Goal: Transaction & Acquisition: Download file/media

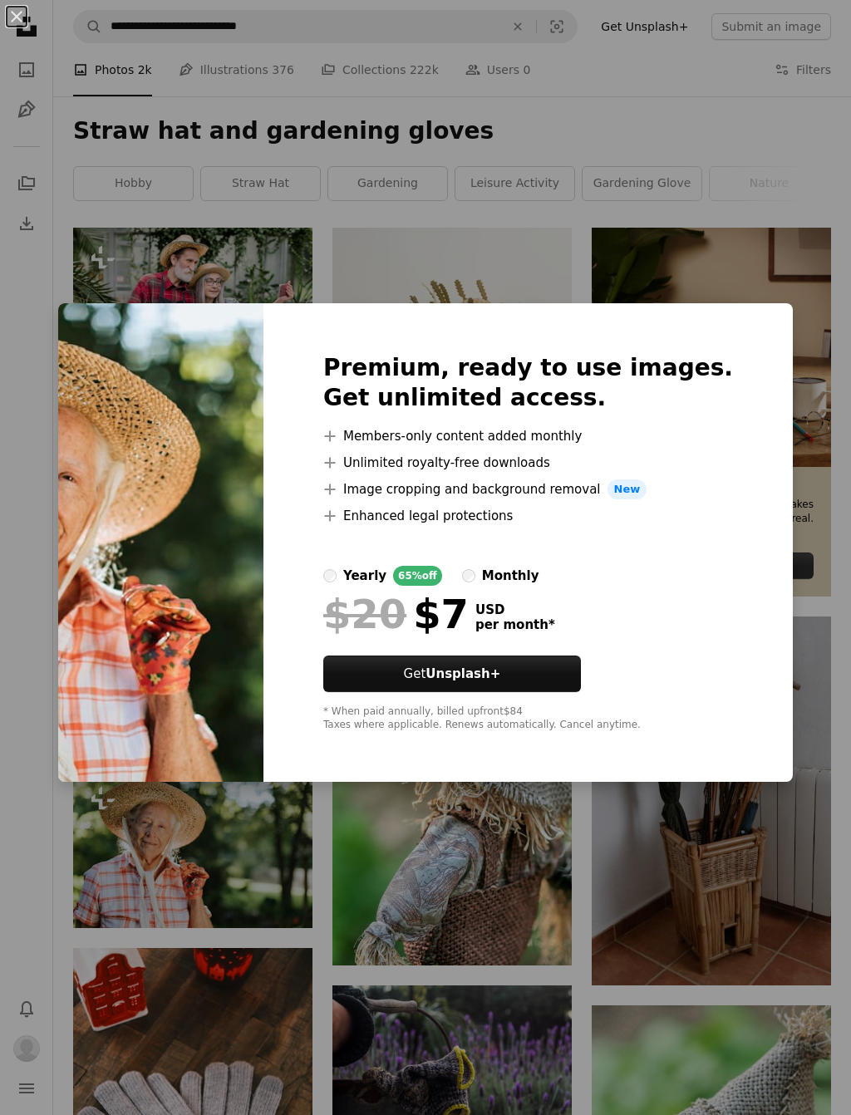
scroll to position [277, 0]
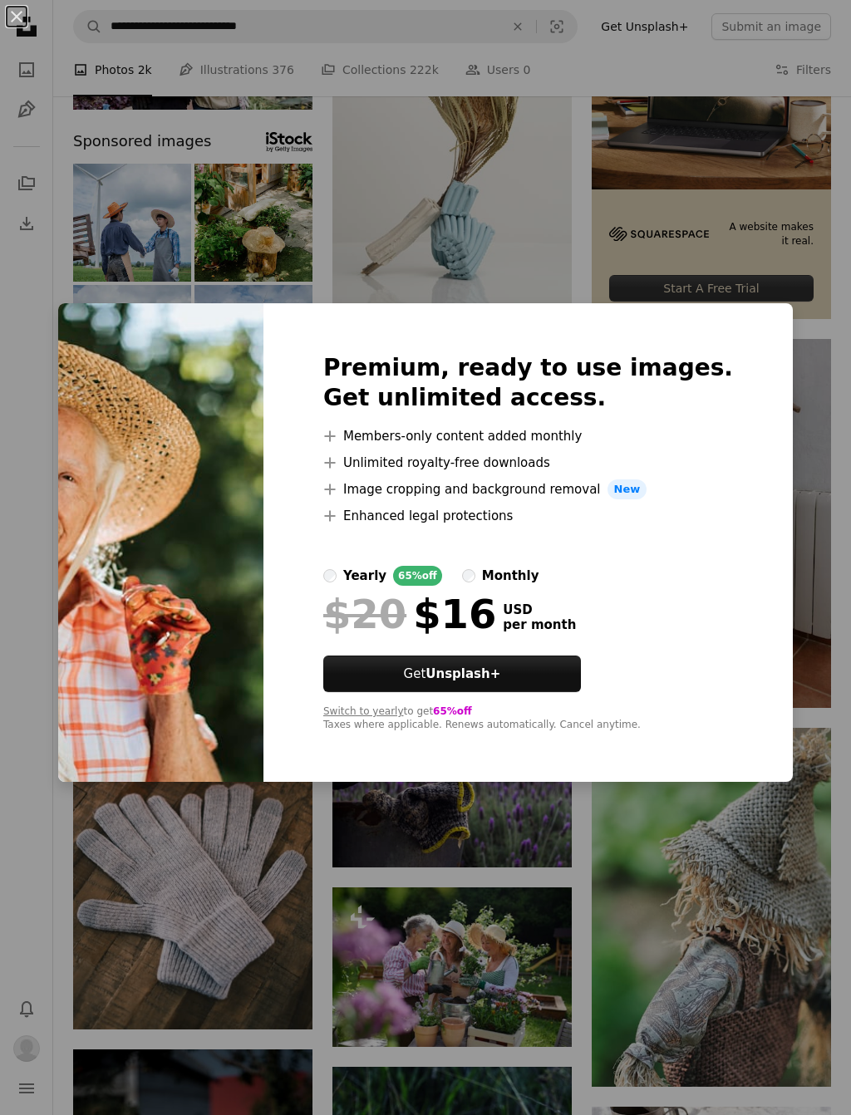
click at [651, 272] on div "An X shape Premium, ready to use images. Get unlimited access. A plus sign Memb…" at bounding box center [425, 557] width 851 height 1115
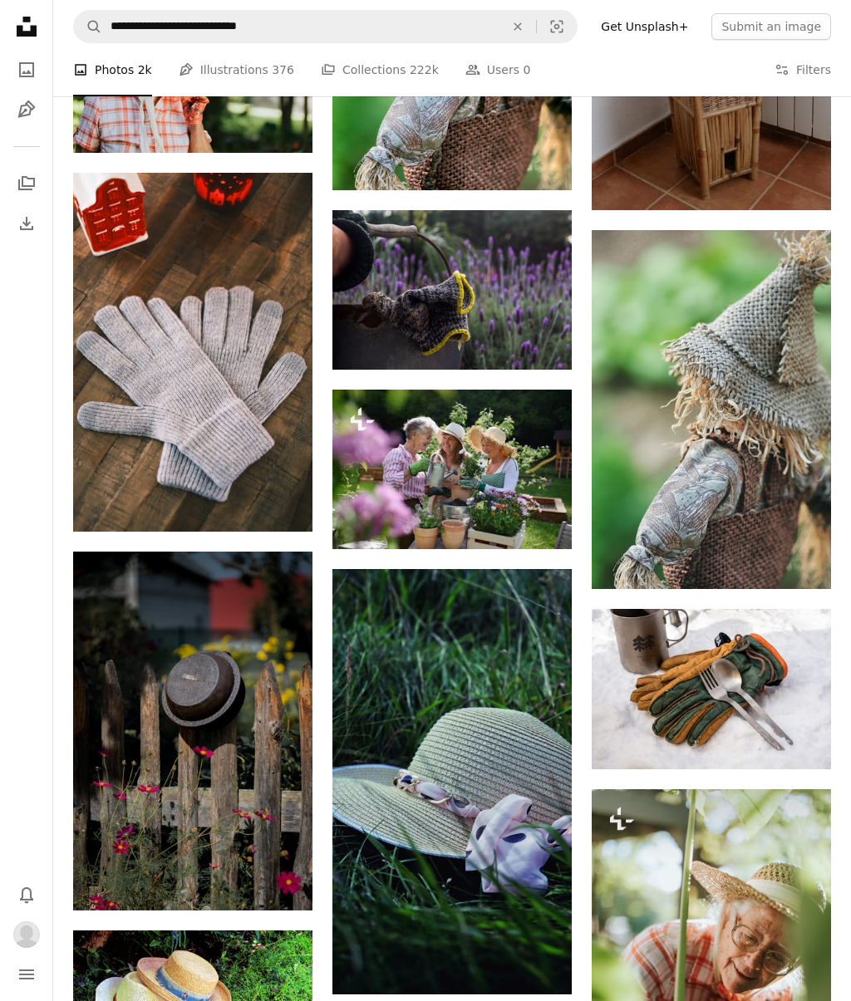
scroll to position [775, 0]
click at [525, 516] on button "A lock Download" at bounding box center [508, 519] width 93 height 27
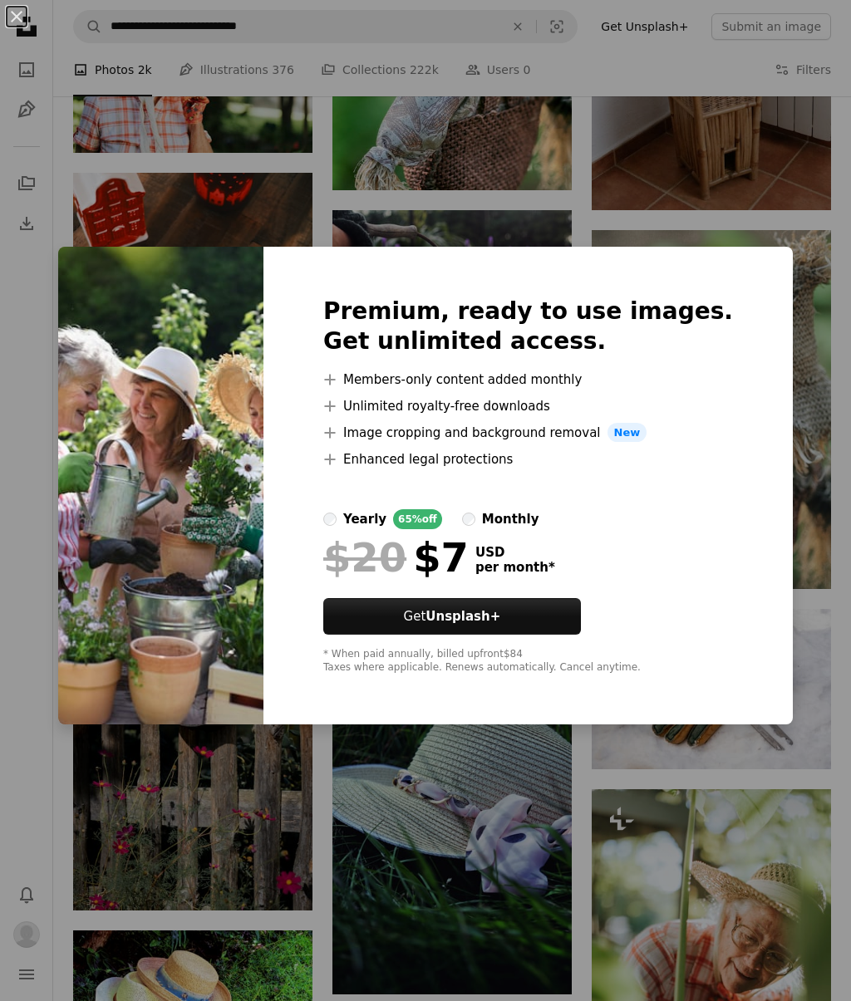
click at [596, 798] on div "An X shape Premium, ready to use images. Get unlimited access. A plus sign Memb…" at bounding box center [425, 500] width 851 height 1001
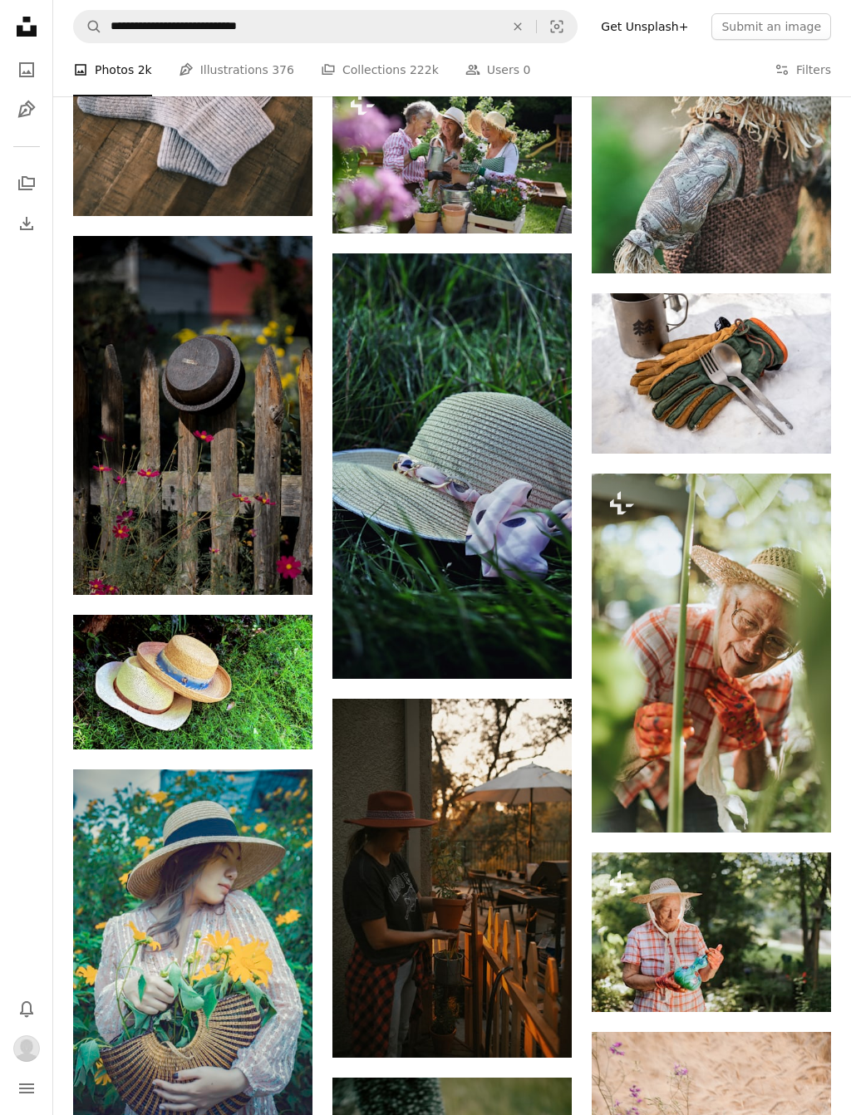
scroll to position [1091, 0]
click at [774, 806] on button "A lock Download" at bounding box center [767, 802] width 93 height 27
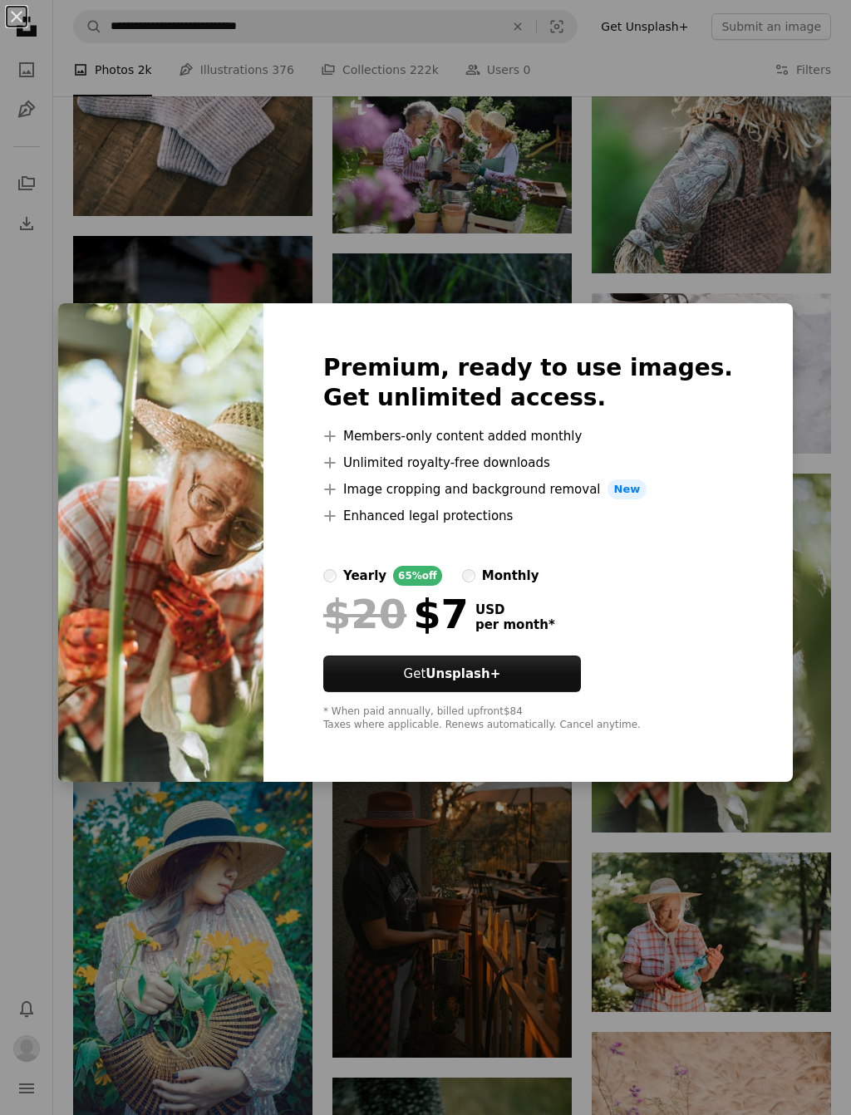
click at [811, 728] on div "An X shape Premium, ready to use images. Get unlimited access. A plus sign Memb…" at bounding box center [425, 557] width 851 height 1115
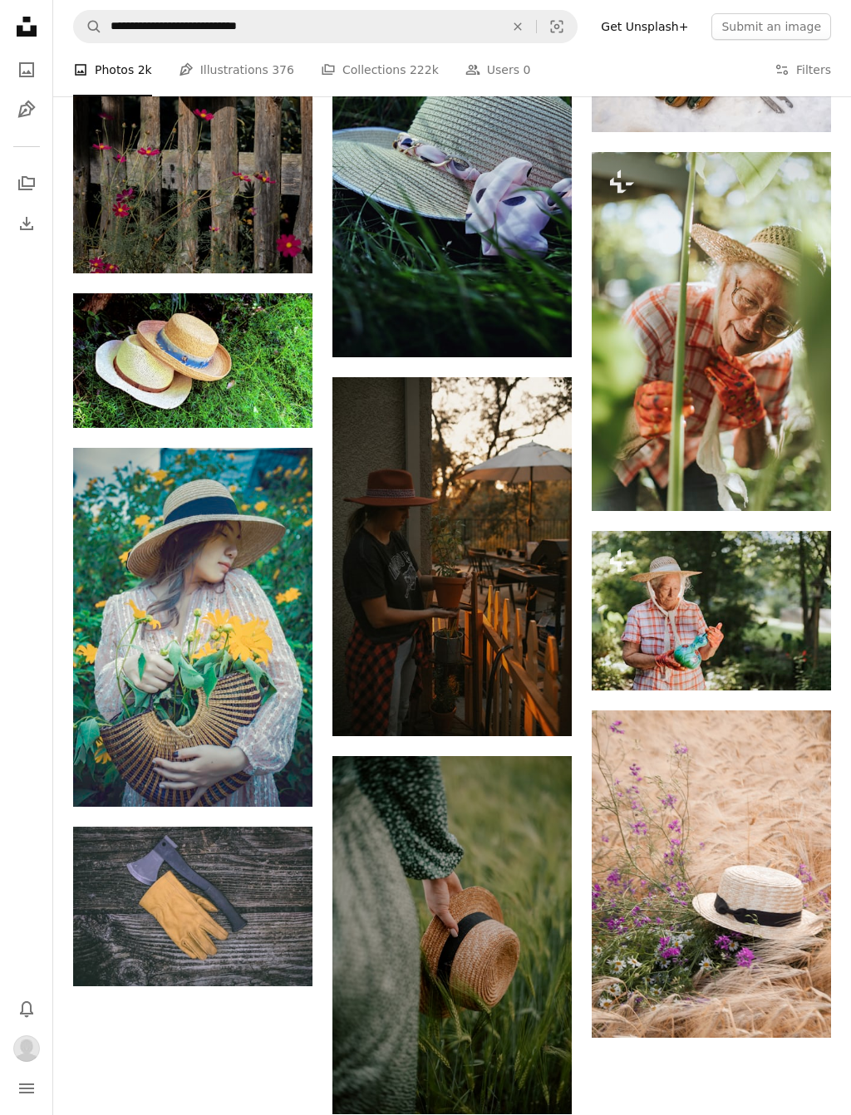
scroll to position [1412, 0]
click at [541, 710] on icon "Arrow pointing down" at bounding box center [538, 705] width 13 height 20
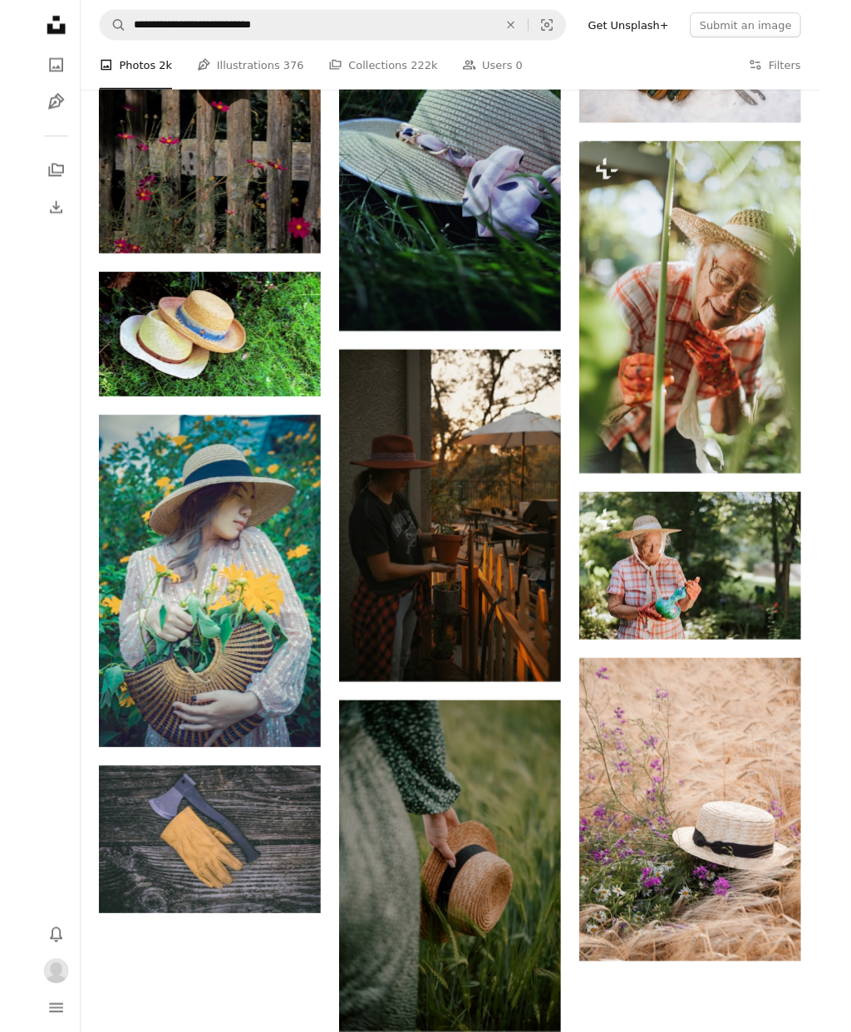
scroll to position [1459, 0]
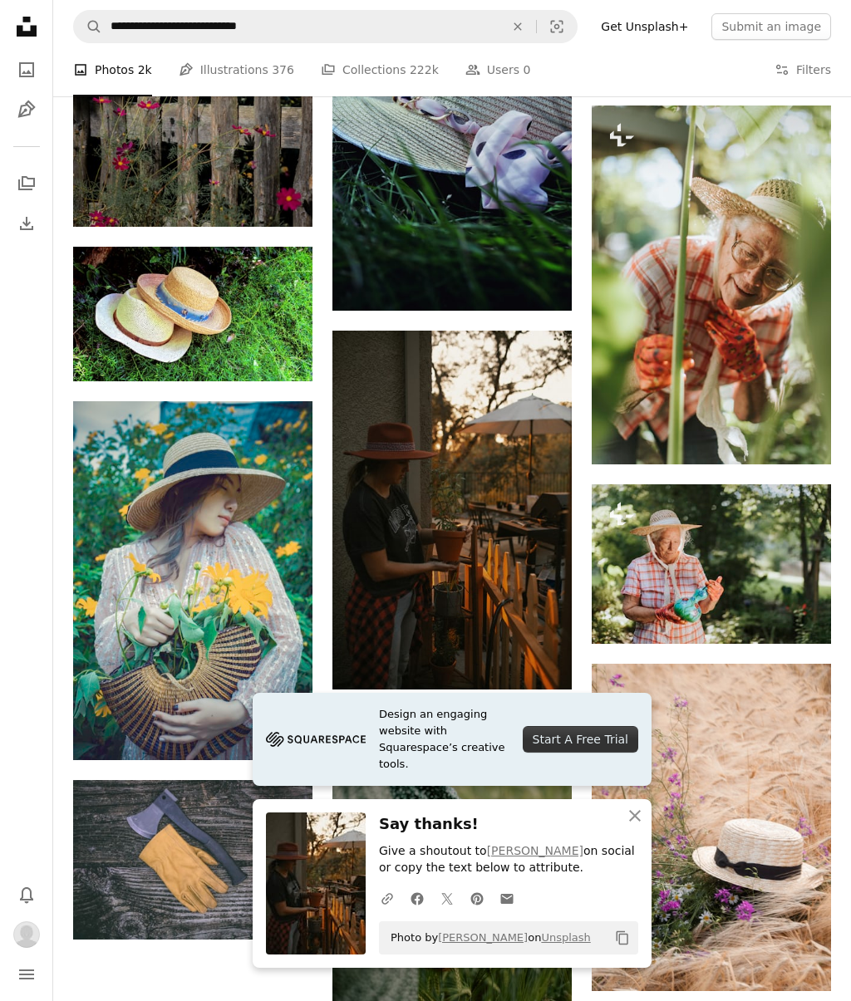
click at [640, 818] on icon "An X shape" at bounding box center [635, 816] width 20 height 20
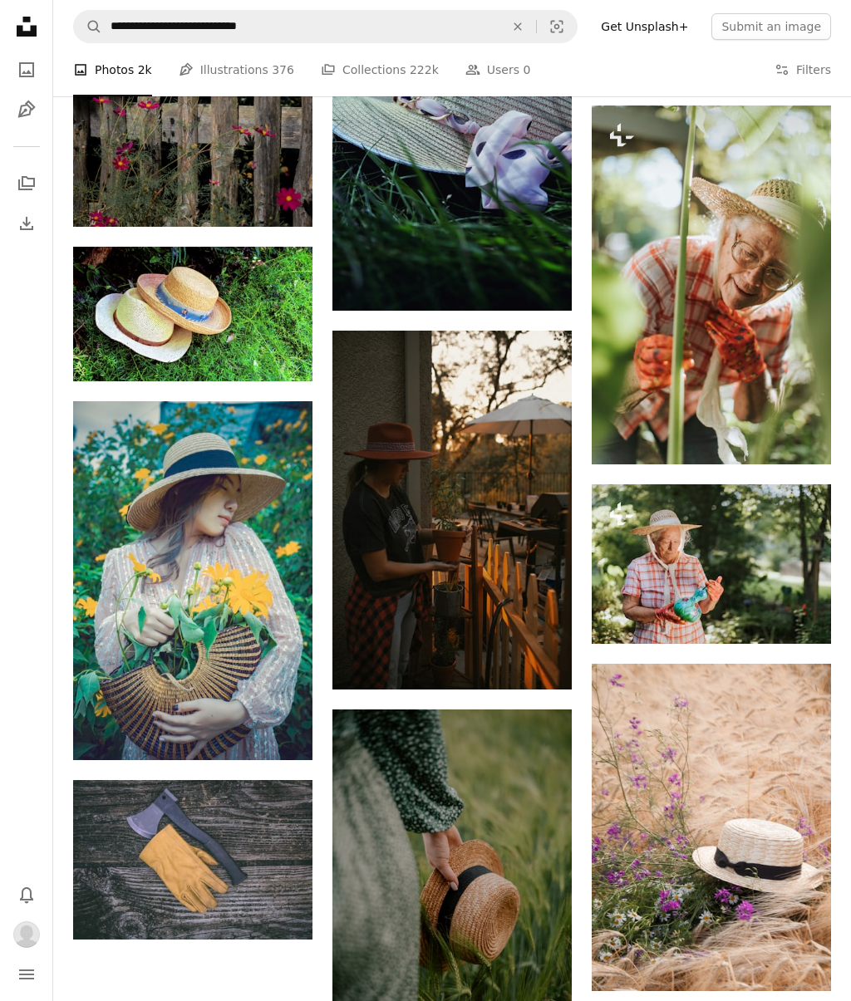
click at [288, 717] on link "Arrow pointing down" at bounding box center [279, 730] width 33 height 27
click at [282, 719] on icon "Arrow pointing down" at bounding box center [278, 729] width 13 height 20
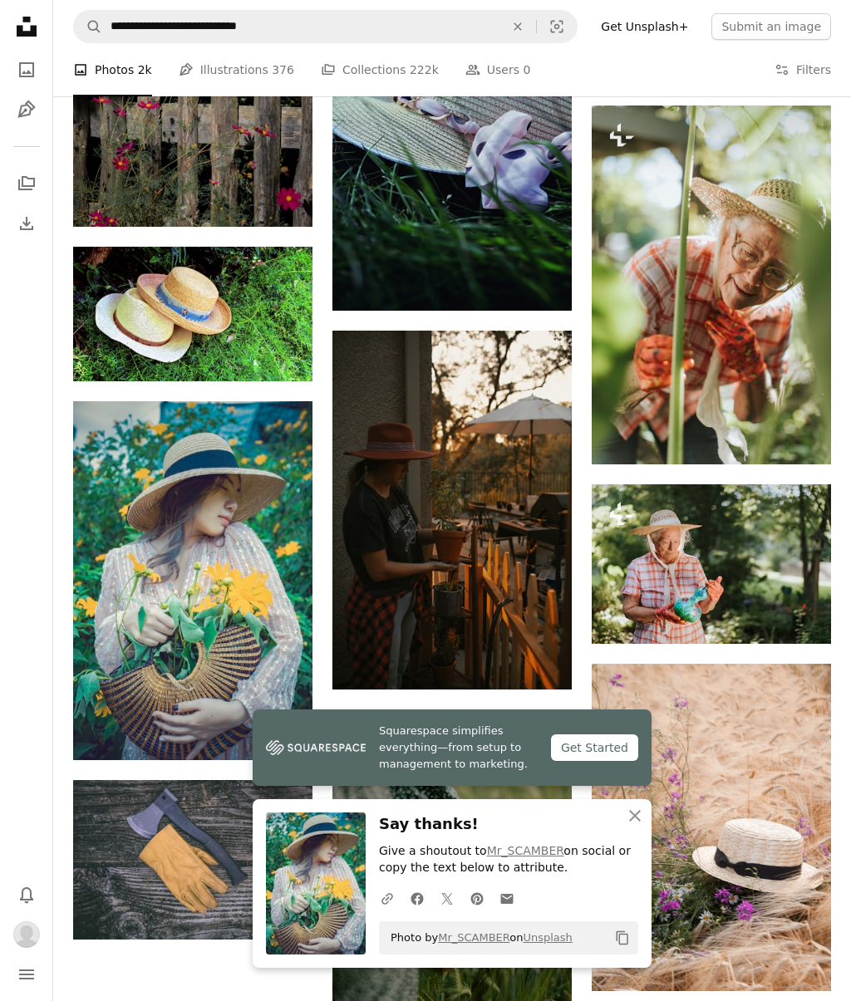
click at [642, 816] on icon "An X shape" at bounding box center [635, 816] width 20 height 20
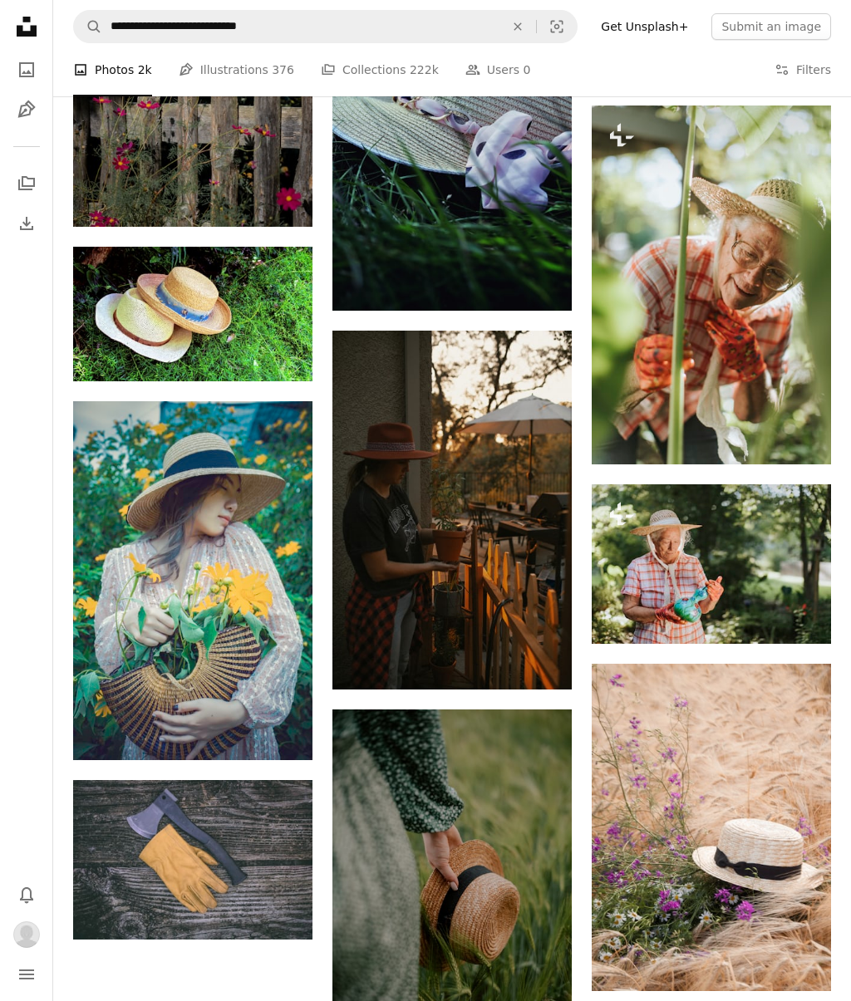
click at [284, 899] on icon "Arrow pointing down" at bounding box center [278, 909] width 13 height 20
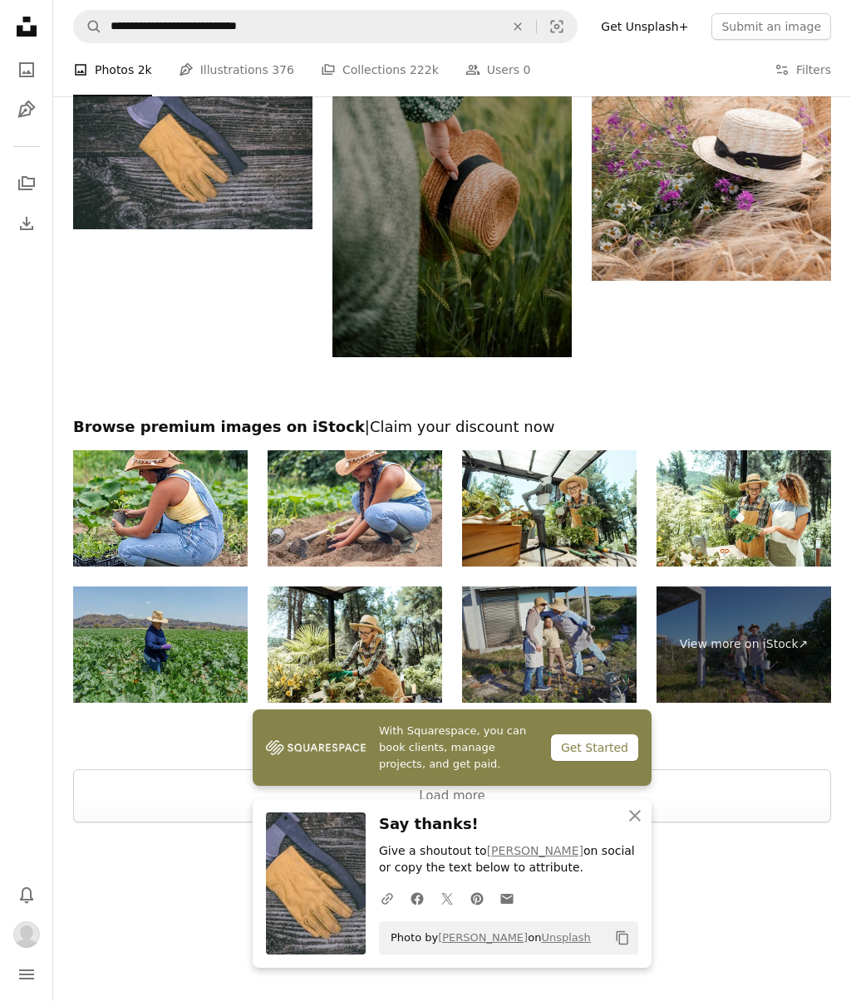
scroll to position [2180, 0]
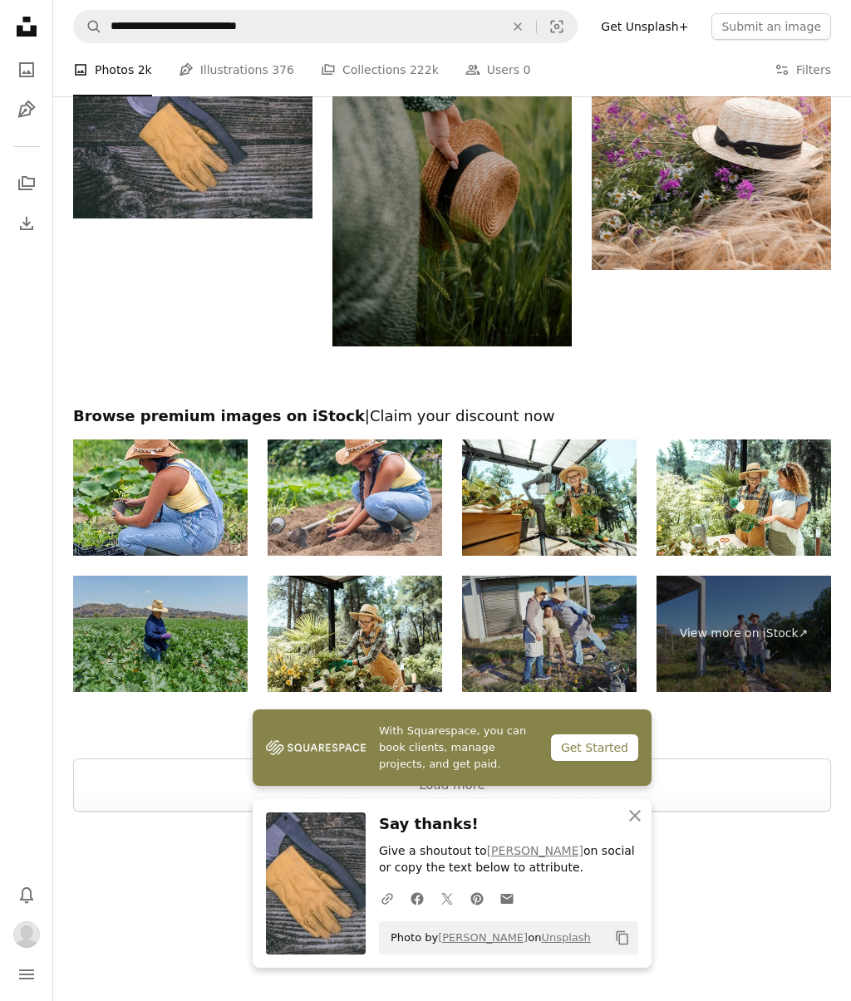
click at [779, 842] on div "Unsplash logo Make something awesome" at bounding box center [452, 908] width 798 height 192
click at [764, 842] on div "Unsplash logo Make something awesome" at bounding box center [452, 908] width 798 height 192
click at [719, 844] on div "Unsplash logo Make something awesome" at bounding box center [452, 908] width 798 height 192
click at [634, 817] on icon "button" at bounding box center [635, 816] width 12 height 12
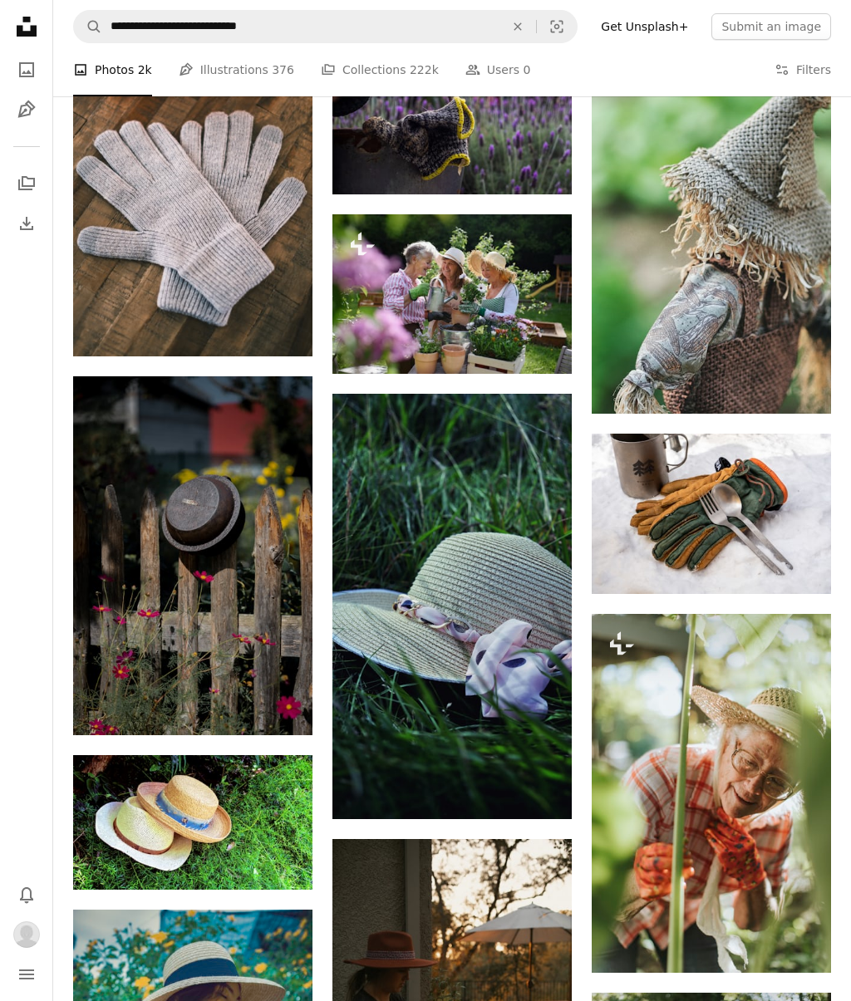
scroll to position [940, 0]
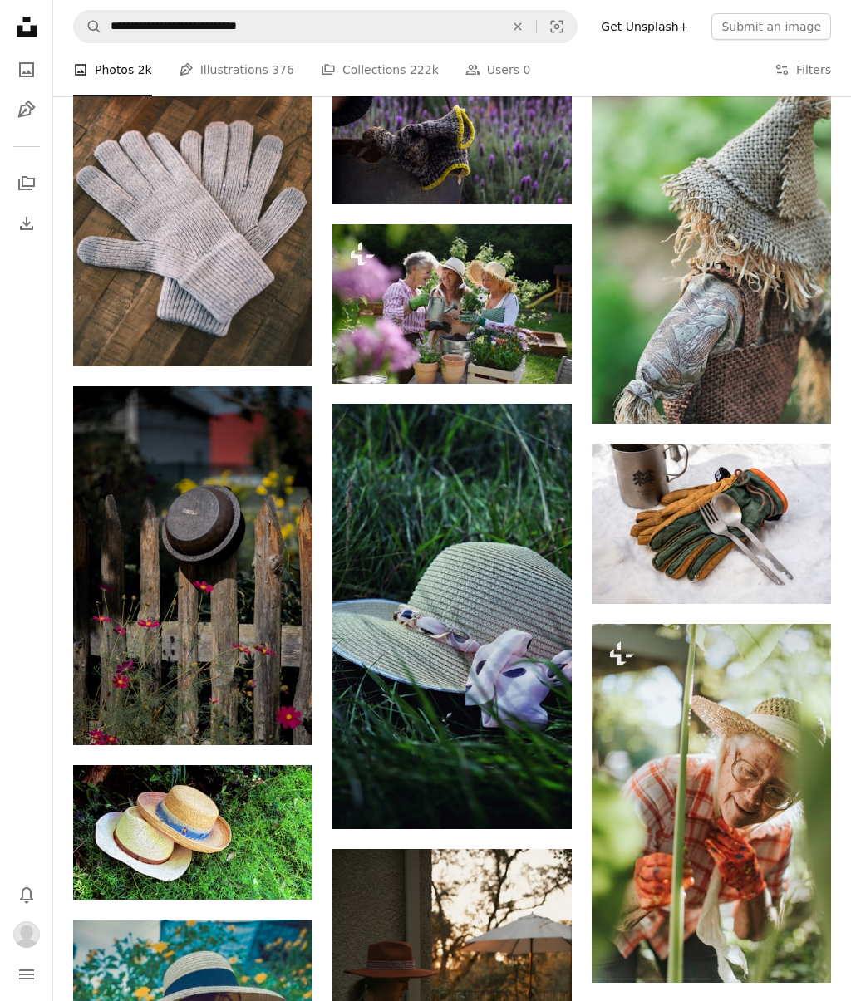
click at [535, 18] on button "An X shape" at bounding box center [517, 27] width 37 height 32
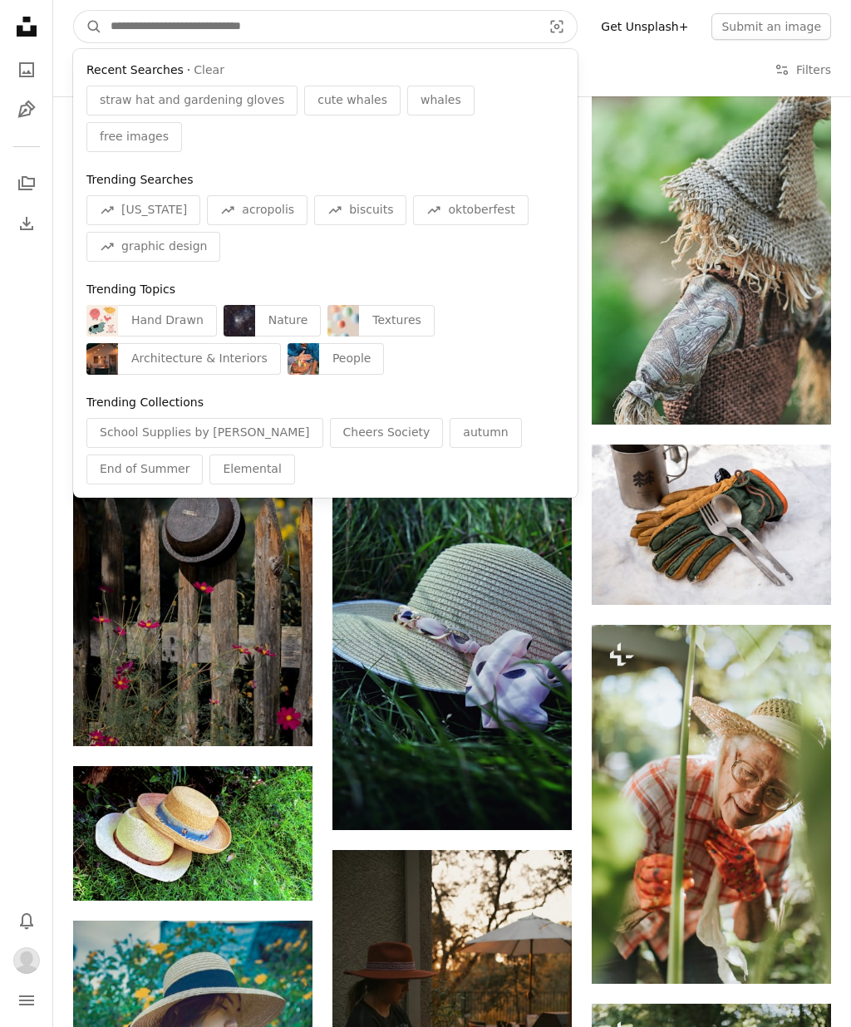
type input "*"
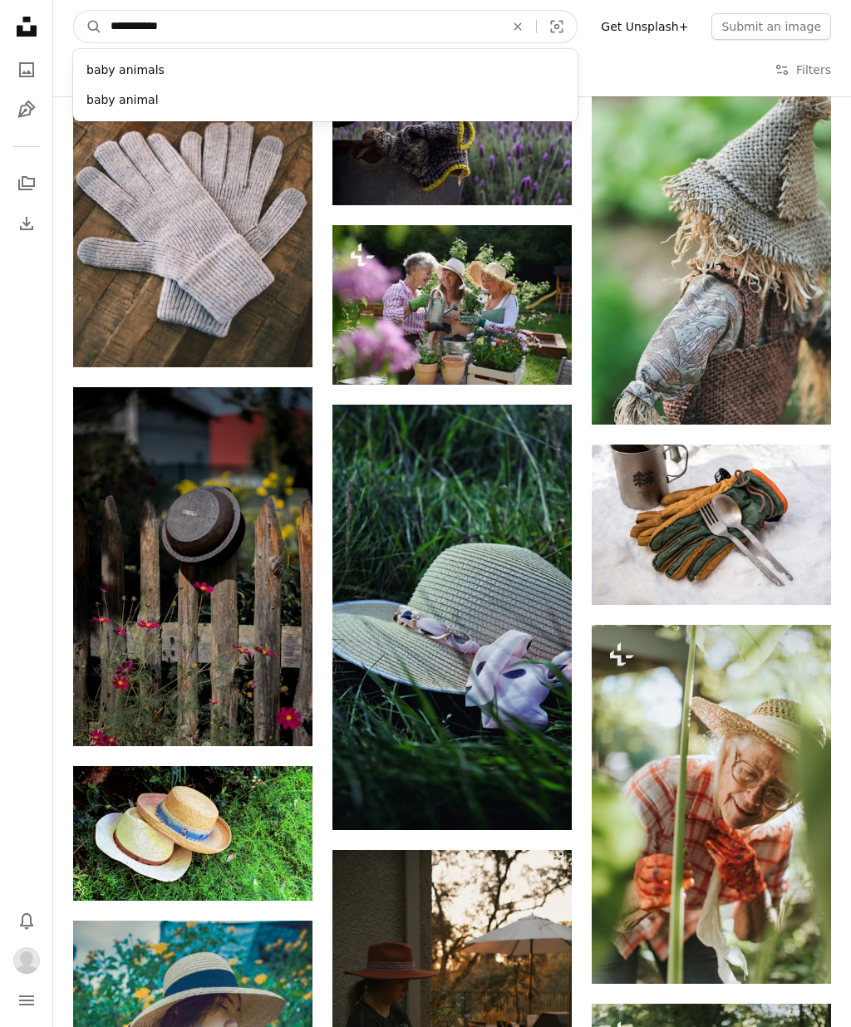
type input "**********"
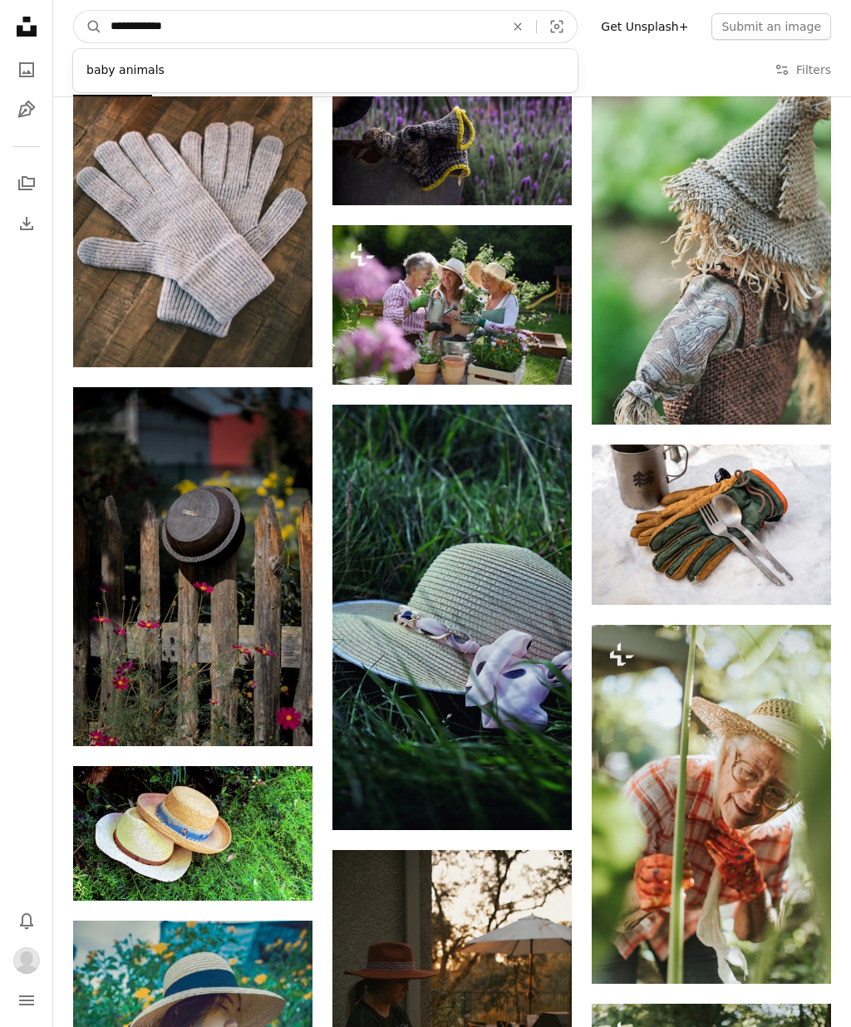
click at [88, 26] on button "A magnifying glass" at bounding box center [88, 27] width 28 height 32
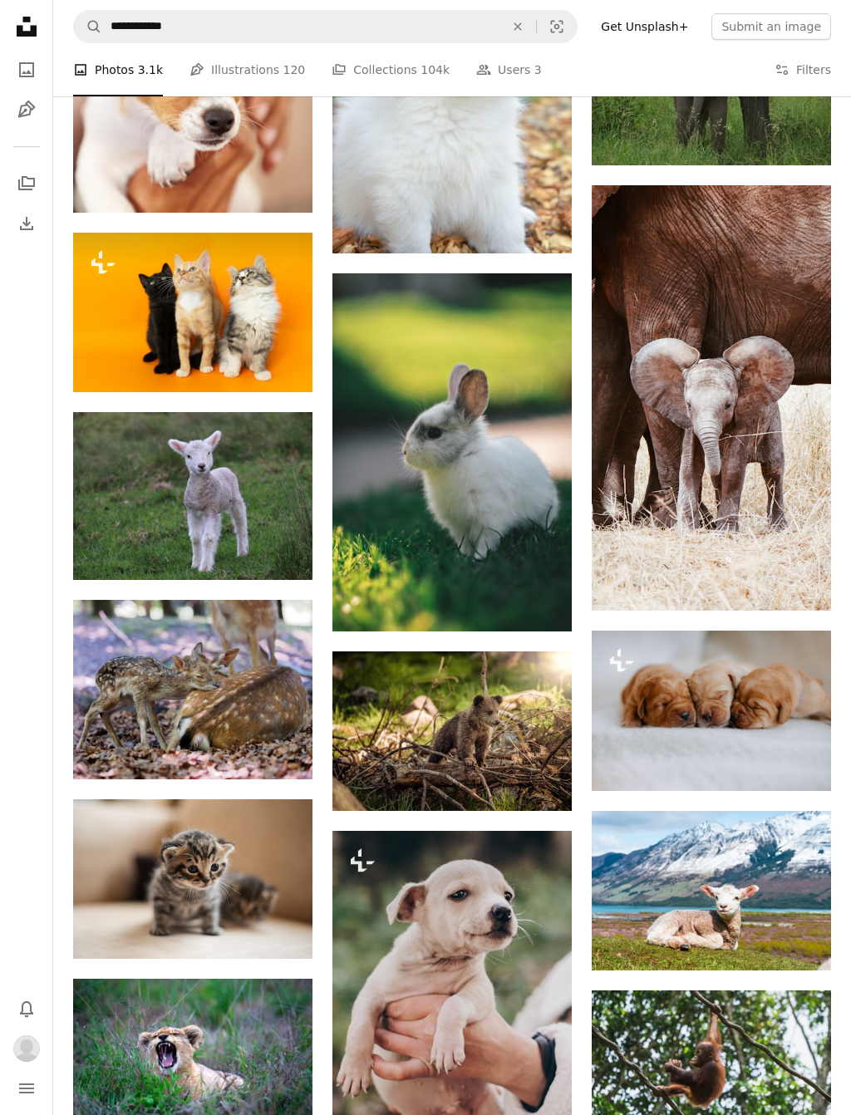
scroll to position [790, 0]
click at [277, 539] on icon "Arrow pointing down" at bounding box center [278, 549] width 13 height 20
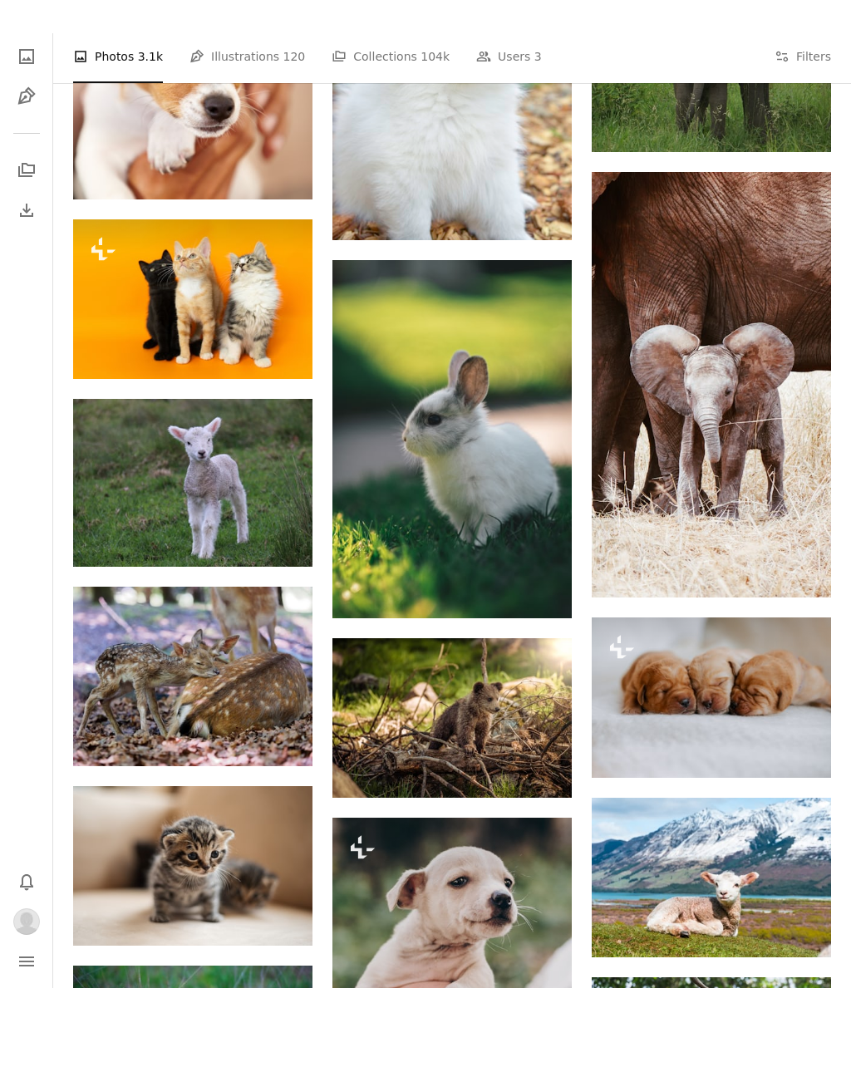
scroll to position [837, 0]
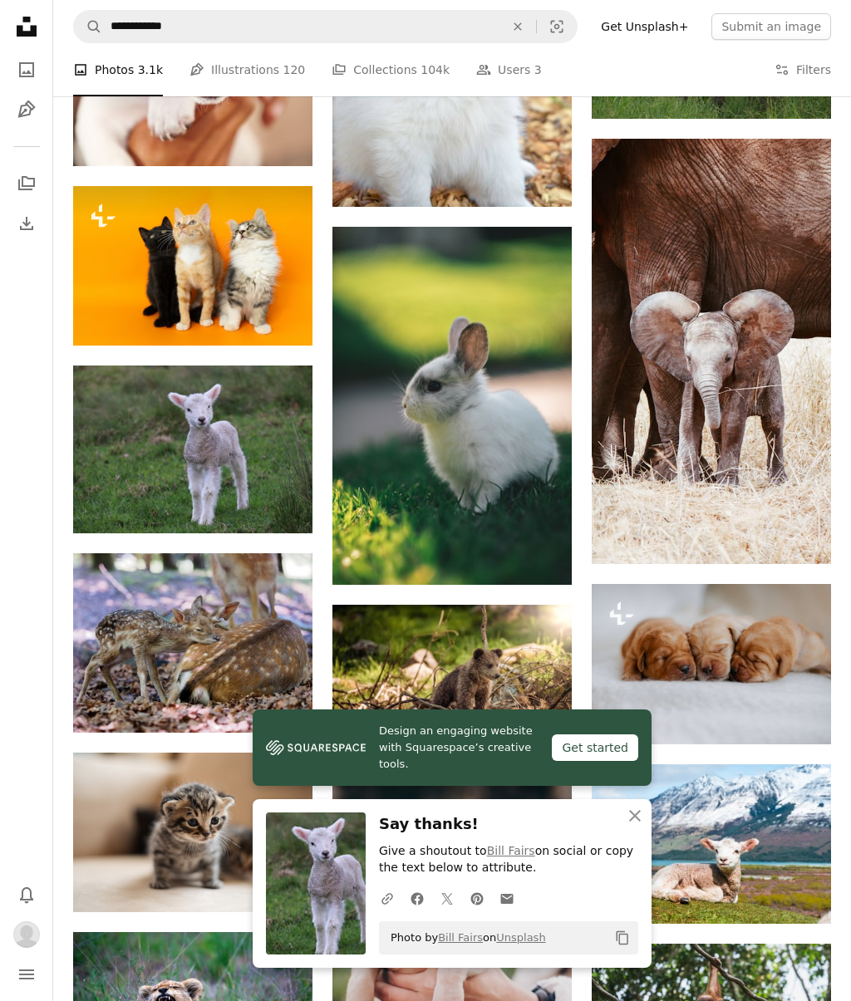
click at [638, 818] on icon "An X shape" at bounding box center [635, 816] width 20 height 20
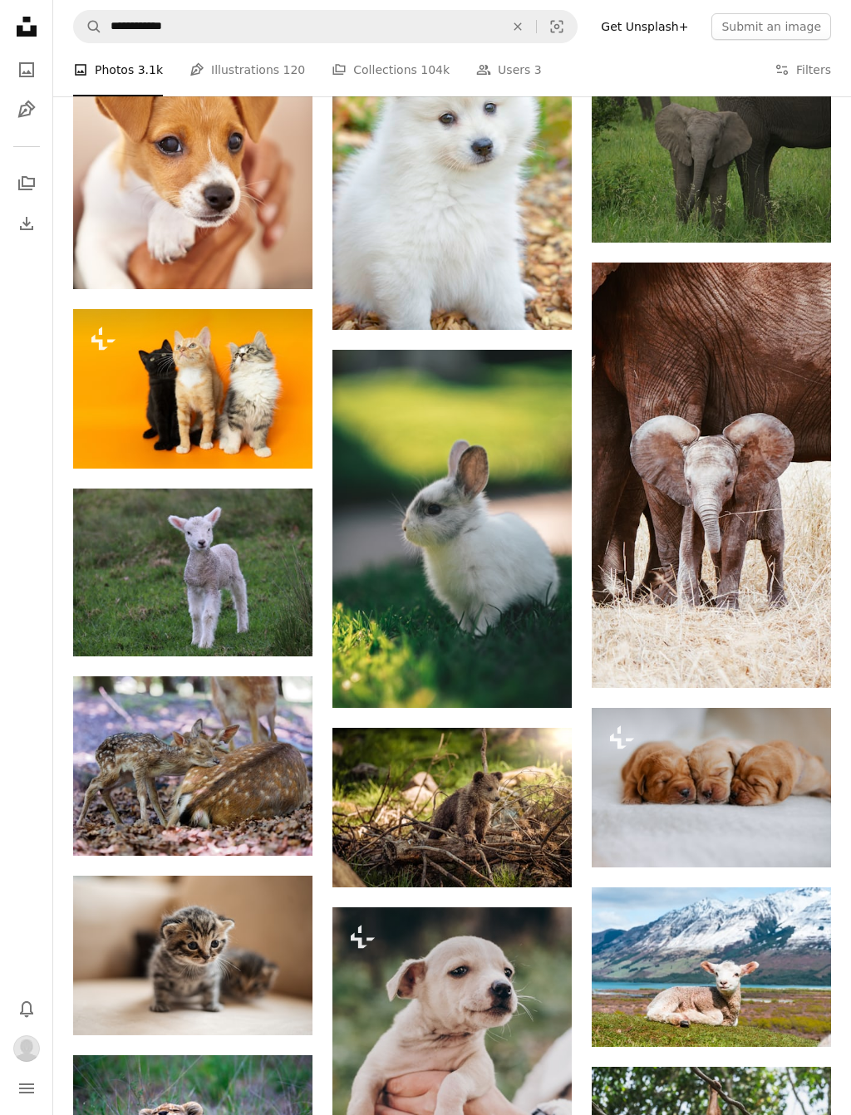
scroll to position [711, 0]
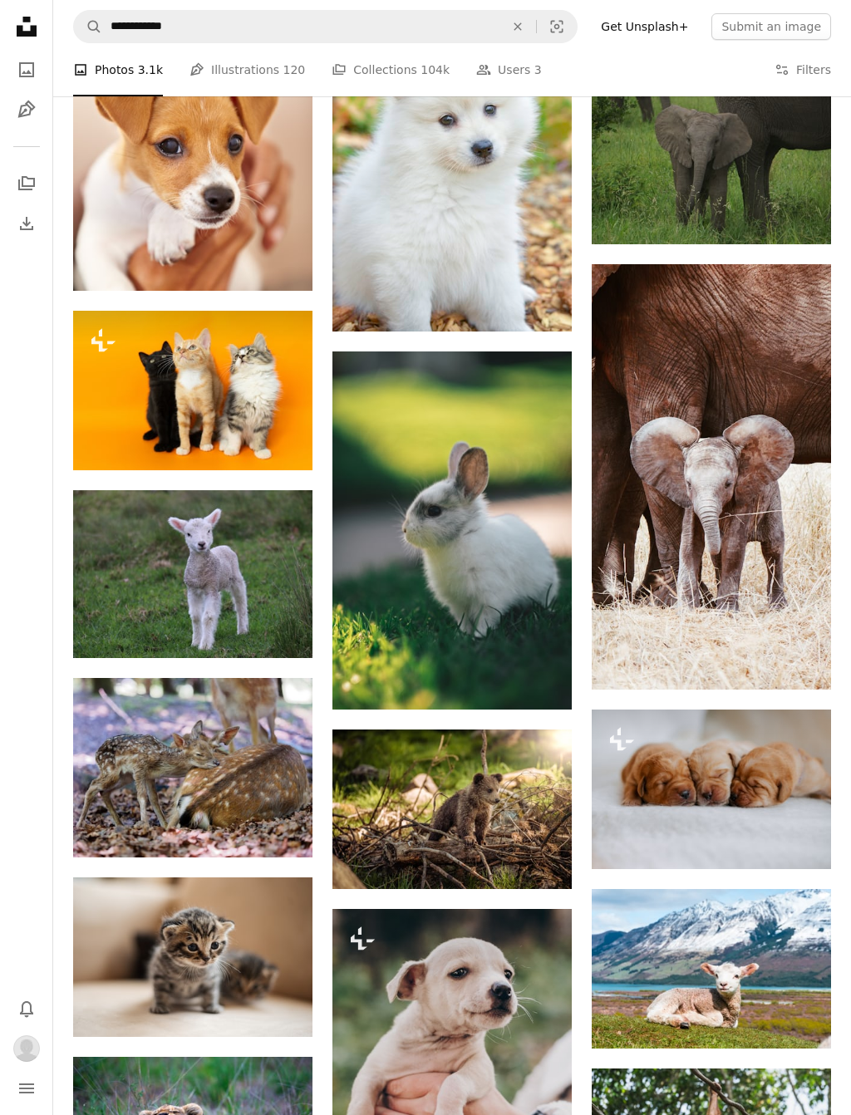
click at [513, 560] on img at bounding box center [451, 531] width 239 height 358
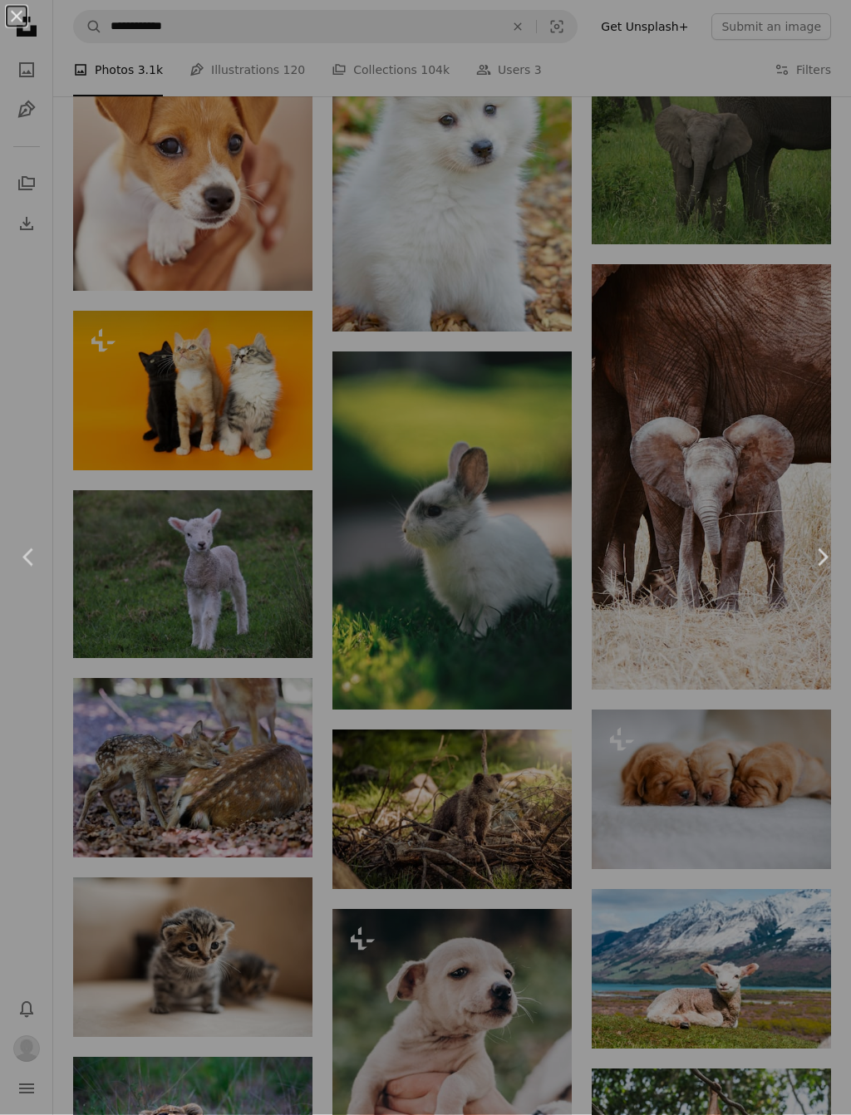
scroll to position [712, 0]
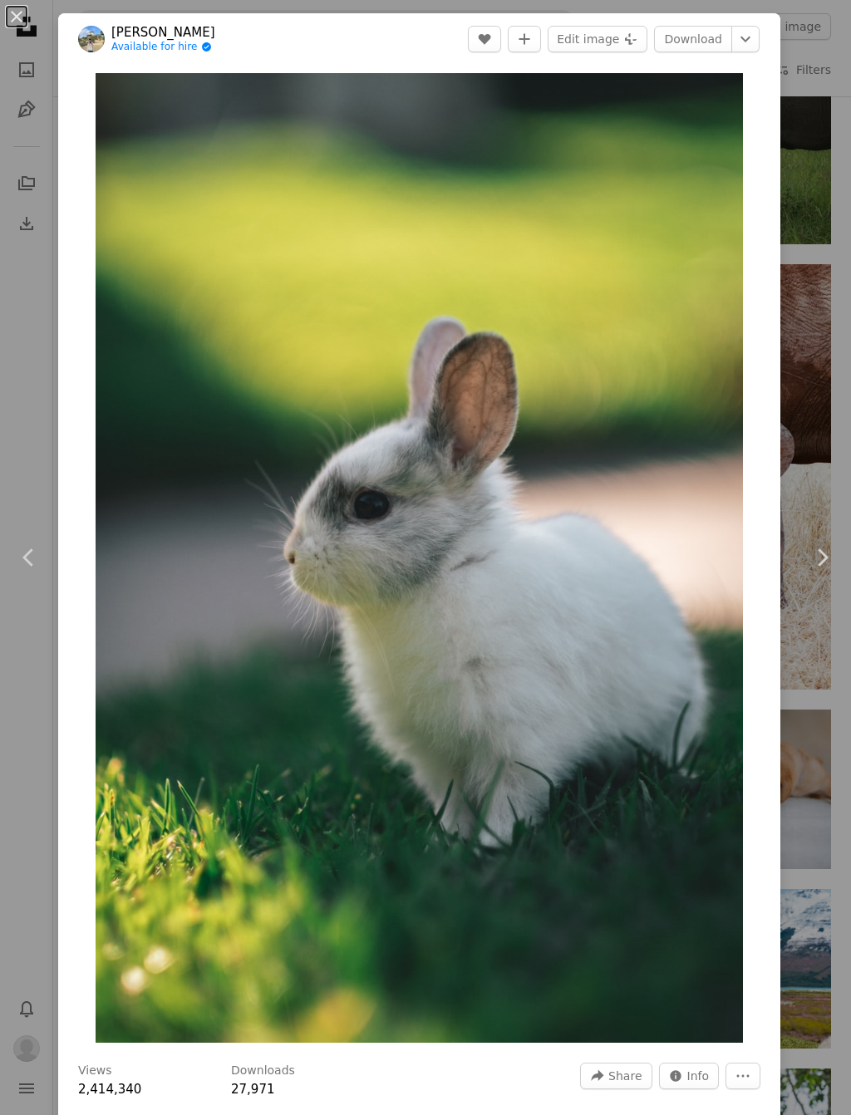
click at [713, 30] on link "Download" at bounding box center [693, 39] width 78 height 27
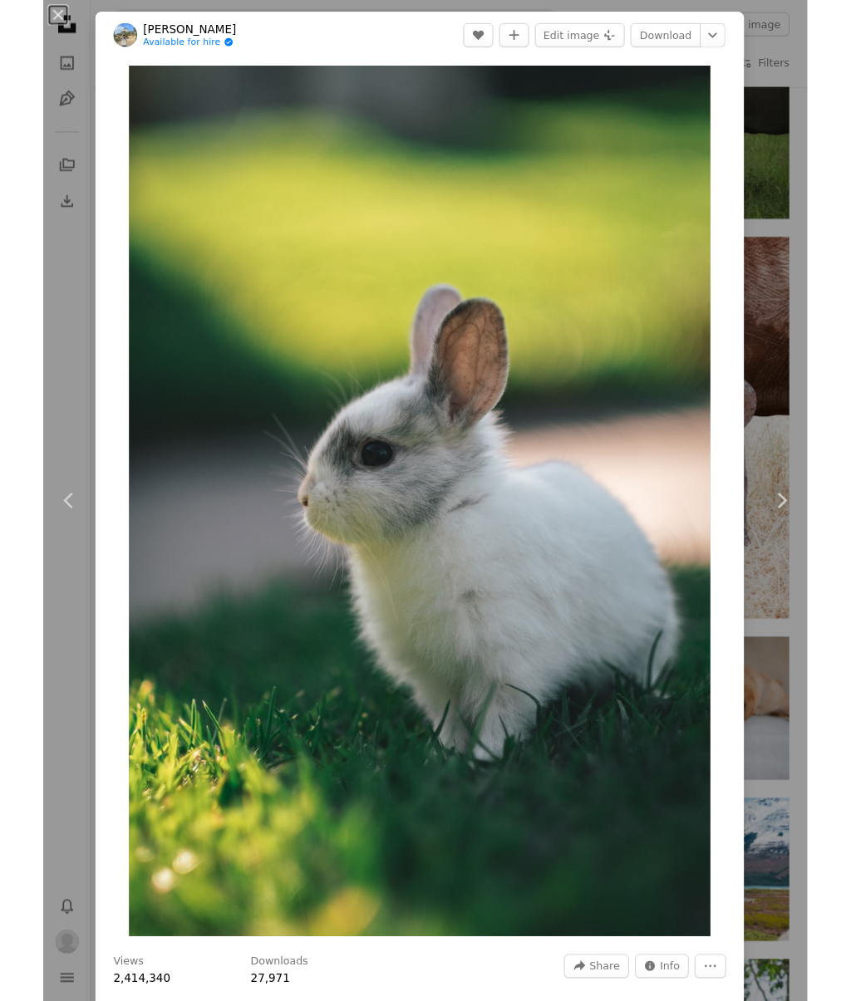
scroll to position [758, 0]
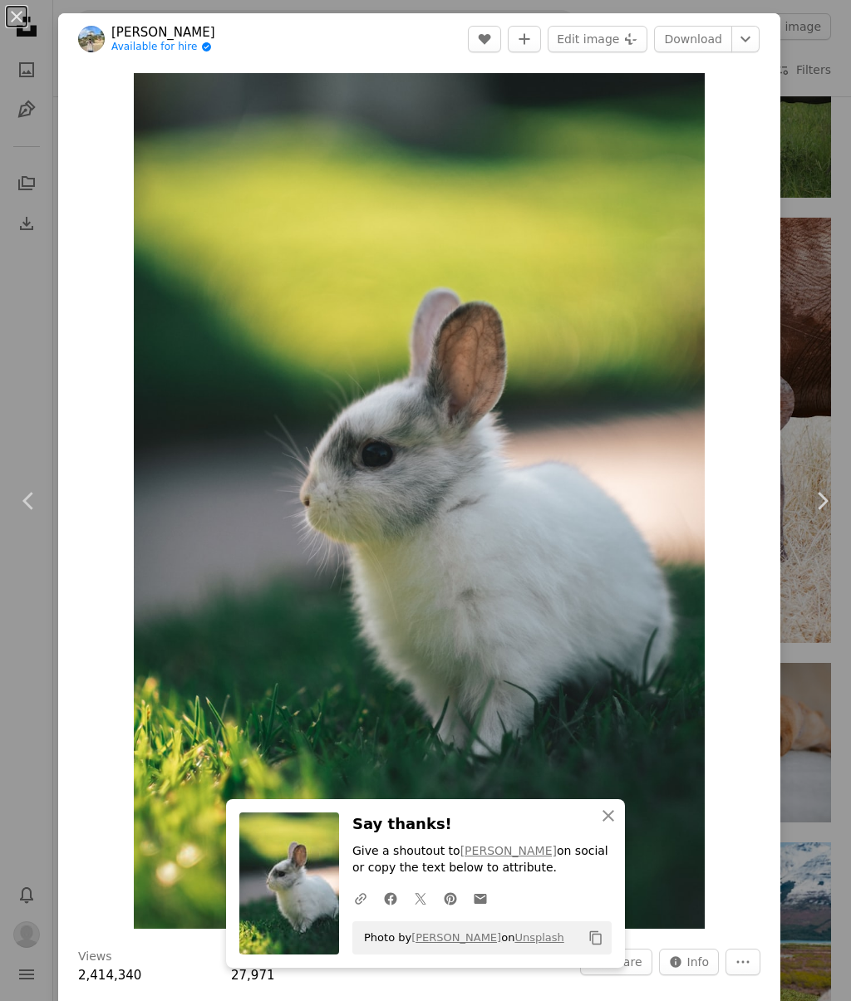
click at [605, 811] on icon "An X shape" at bounding box center [608, 816] width 20 height 20
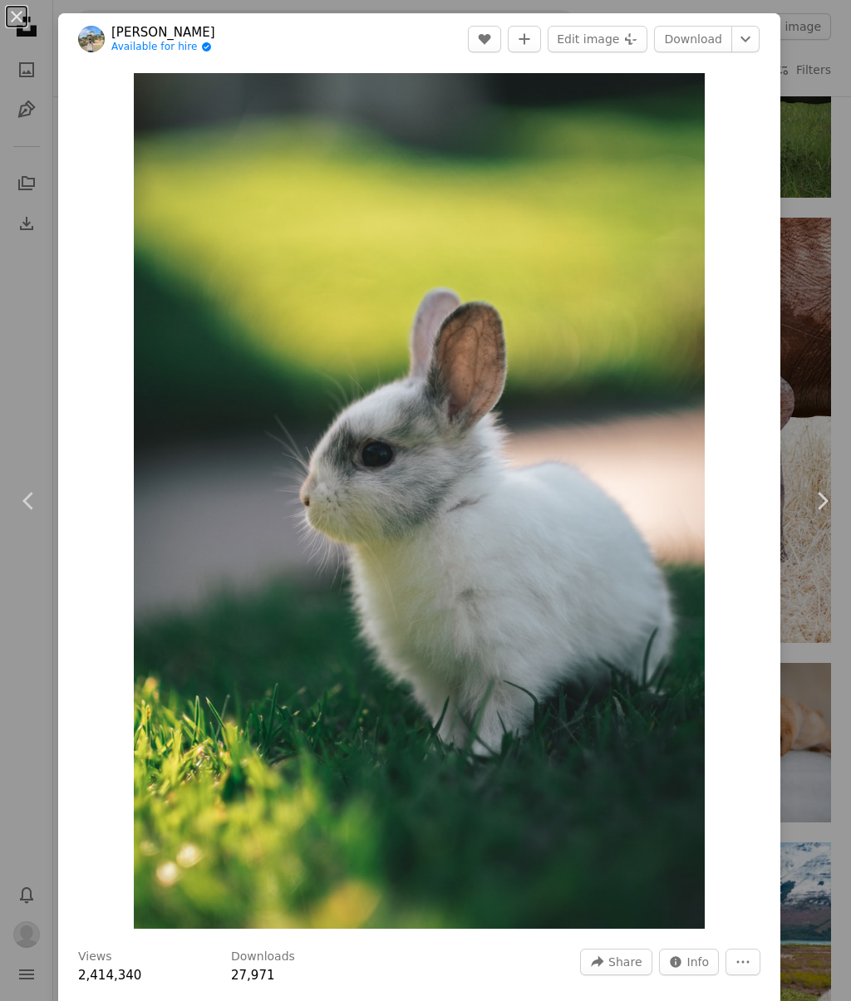
click at [728, 32] on link "Download" at bounding box center [693, 39] width 78 height 27
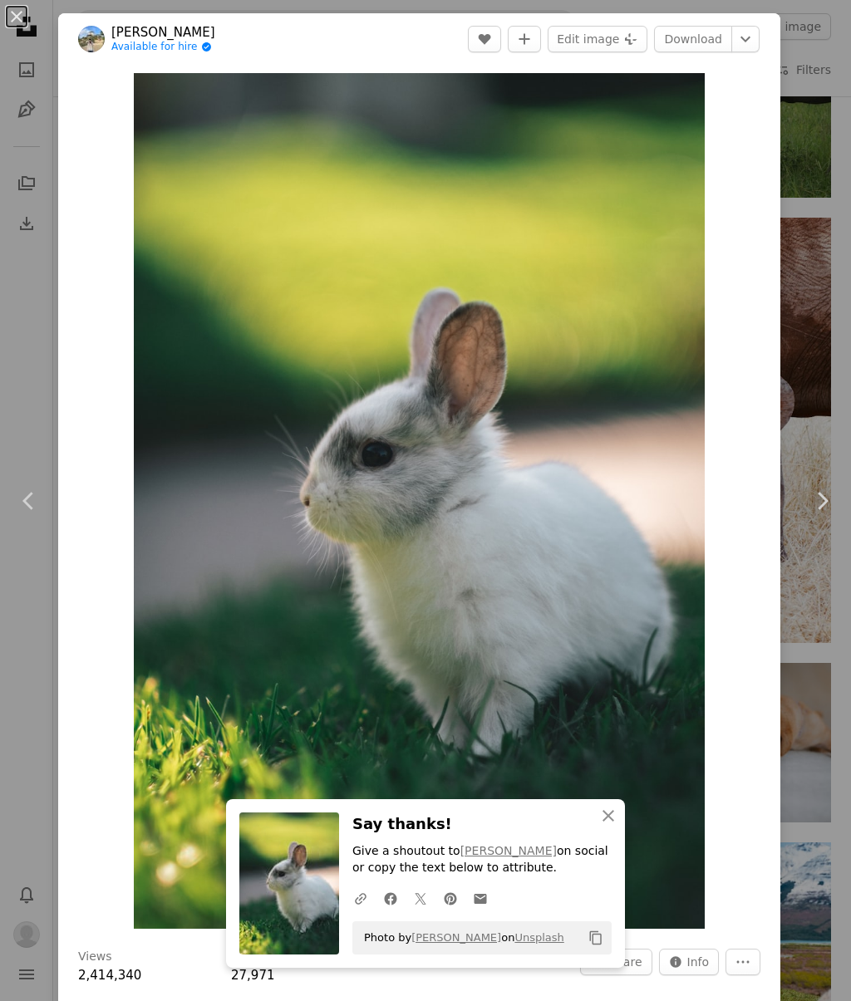
click at [615, 808] on icon "An X shape" at bounding box center [608, 816] width 20 height 20
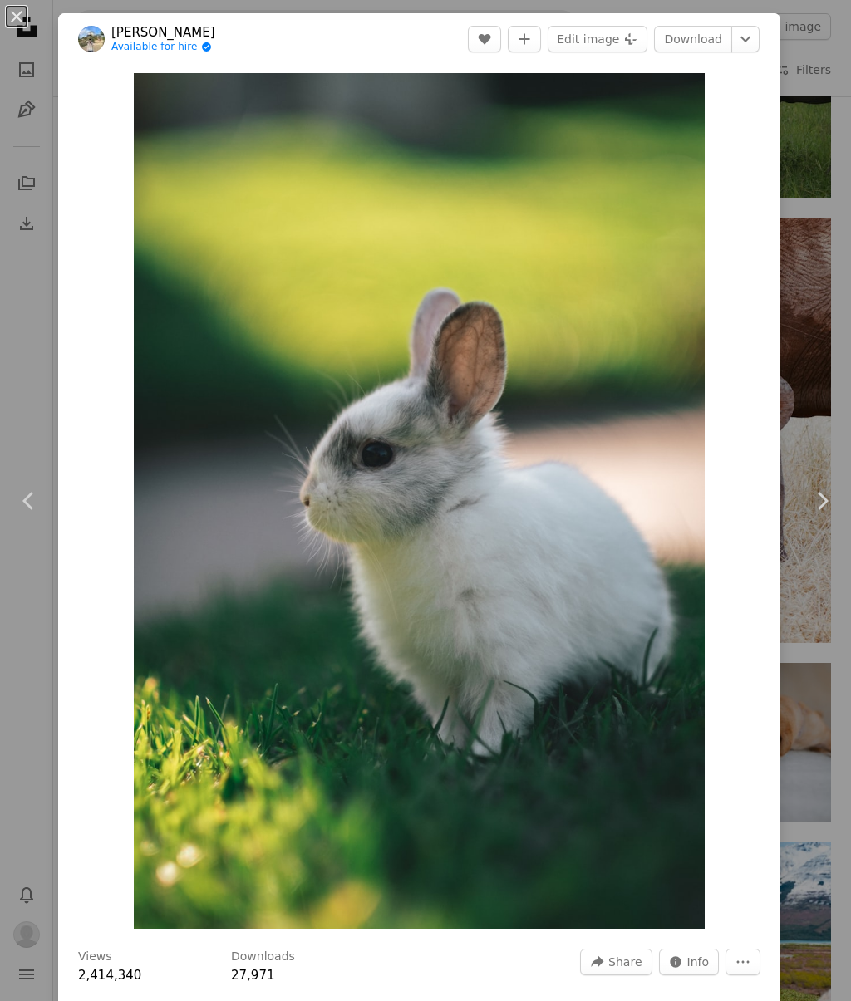
click at [833, 243] on div "An X shape Chevron left Chevron right [PERSON_NAME] Available for hire A checkm…" at bounding box center [425, 500] width 851 height 1001
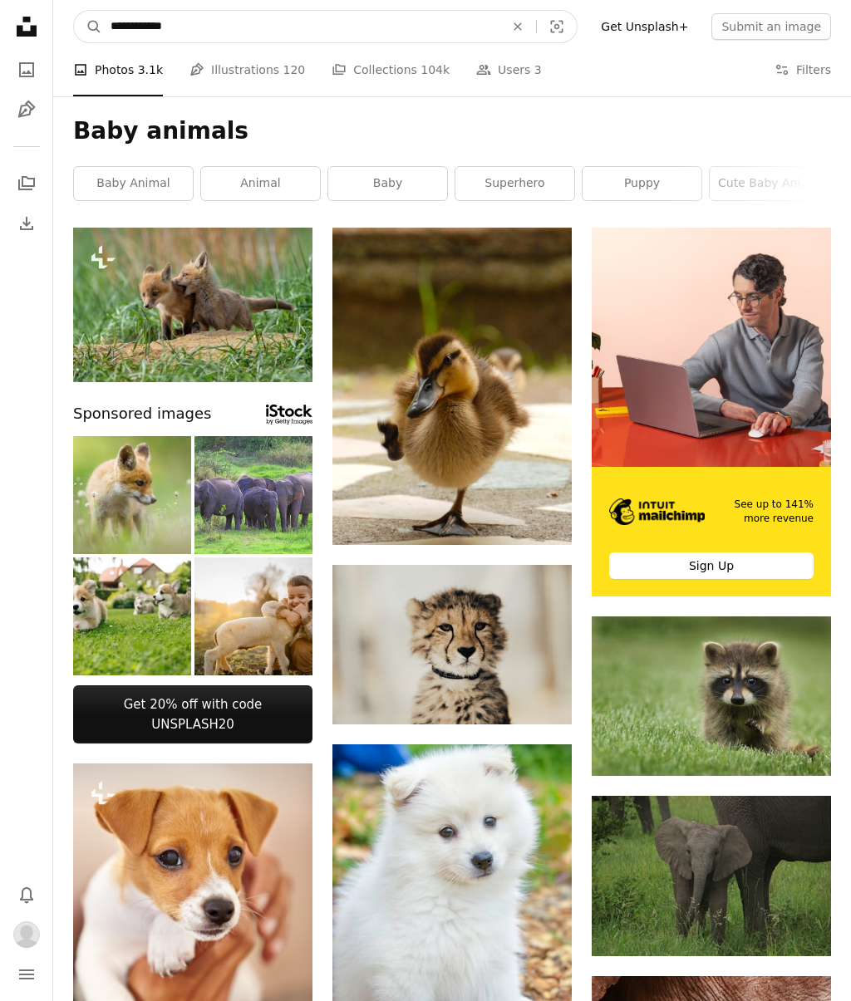
click at [209, 17] on input "**********" at bounding box center [300, 27] width 397 height 32
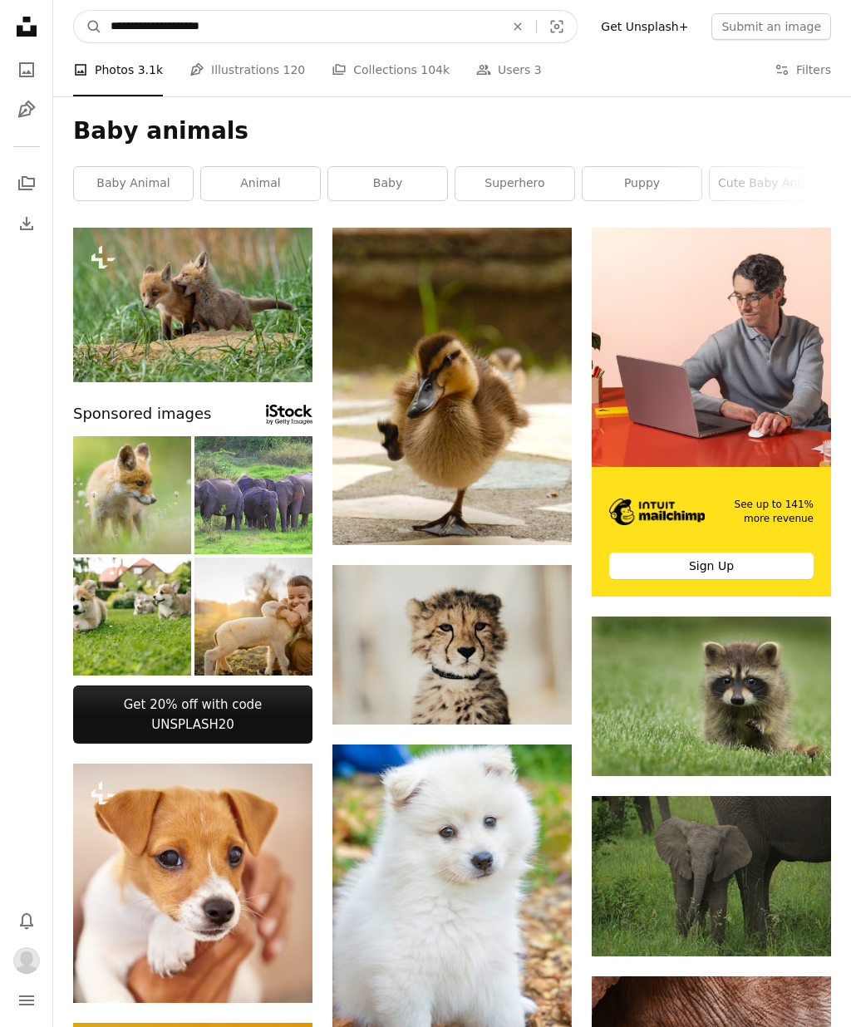
type input "**********"
click at [88, 27] on button "A magnifying glass" at bounding box center [88, 27] width 28 height 32
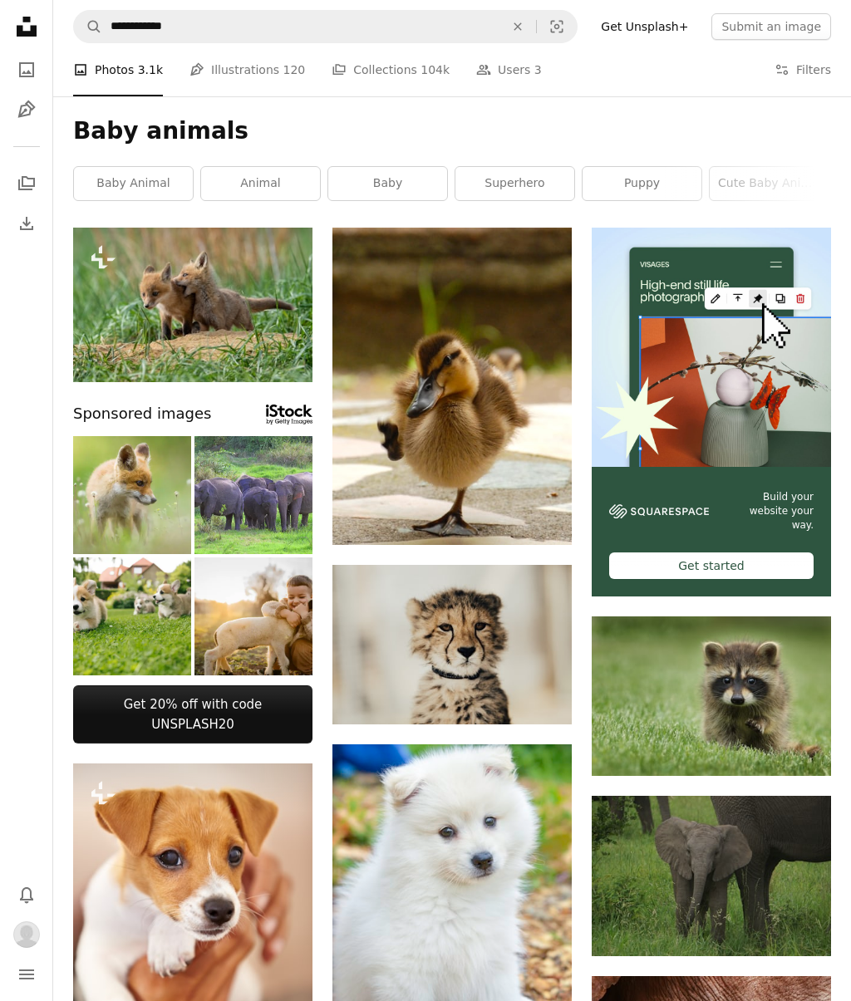
click at [544, 508] on icon "Arrow pointing down" at bounding box center [538, 514] width 13 height 20
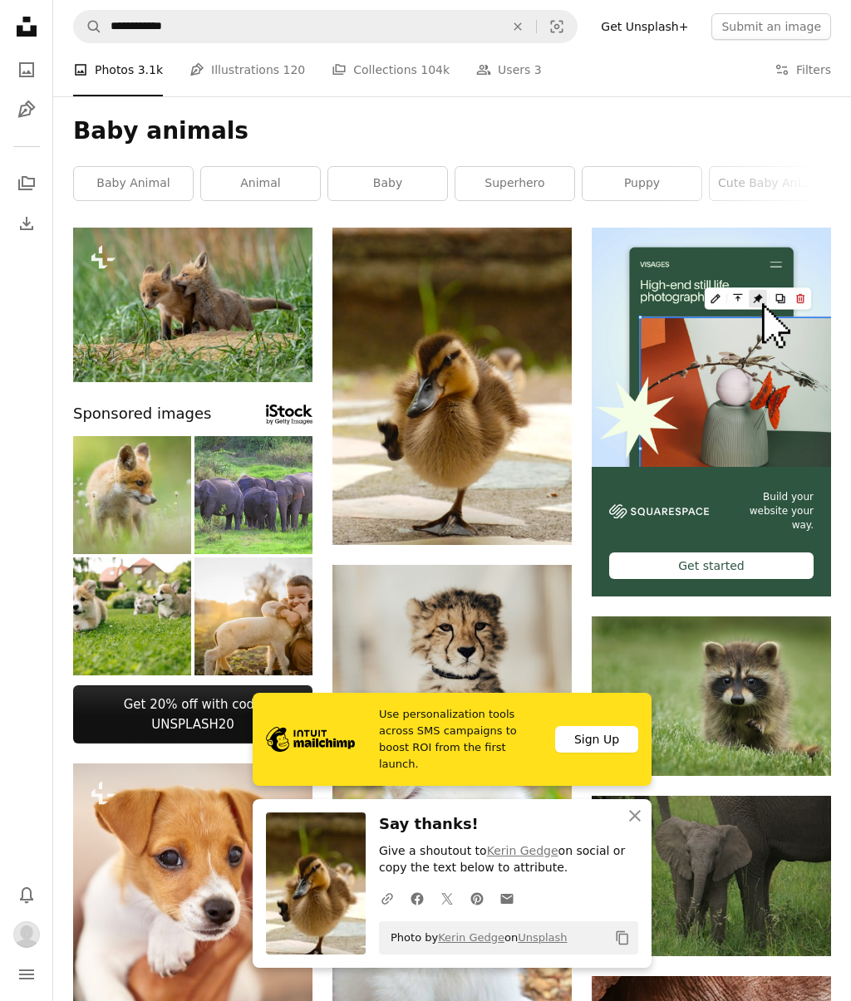
click at [634, 817] on icon "button" at bounding box center [635, 816] width 12 height 12
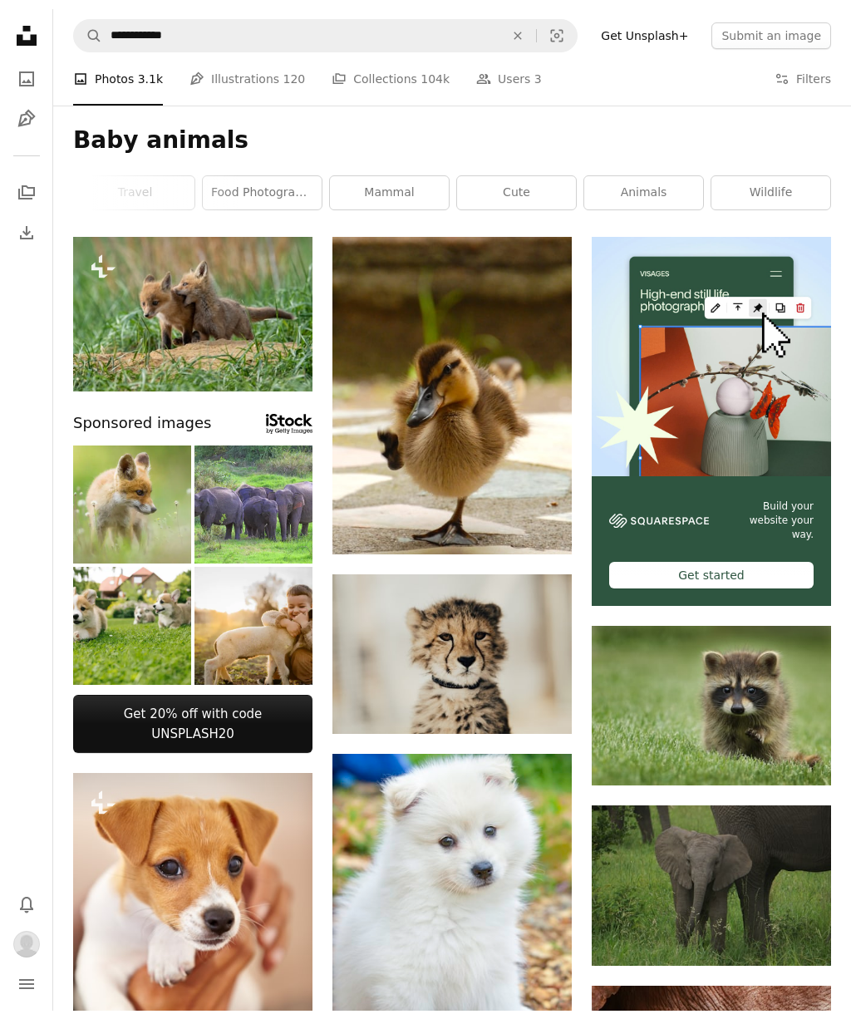
scroll to position [0, 761]
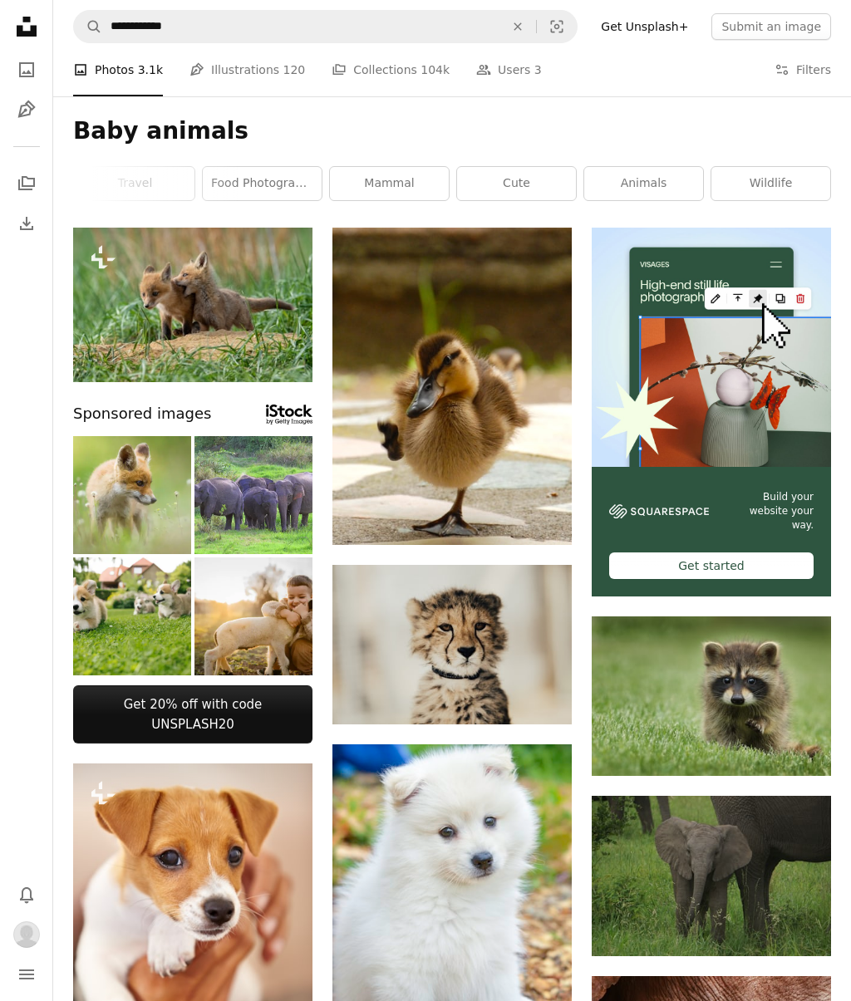
click at [528, 16] on button "An X shape" at bounding box center [517, 27] width 37 height 32
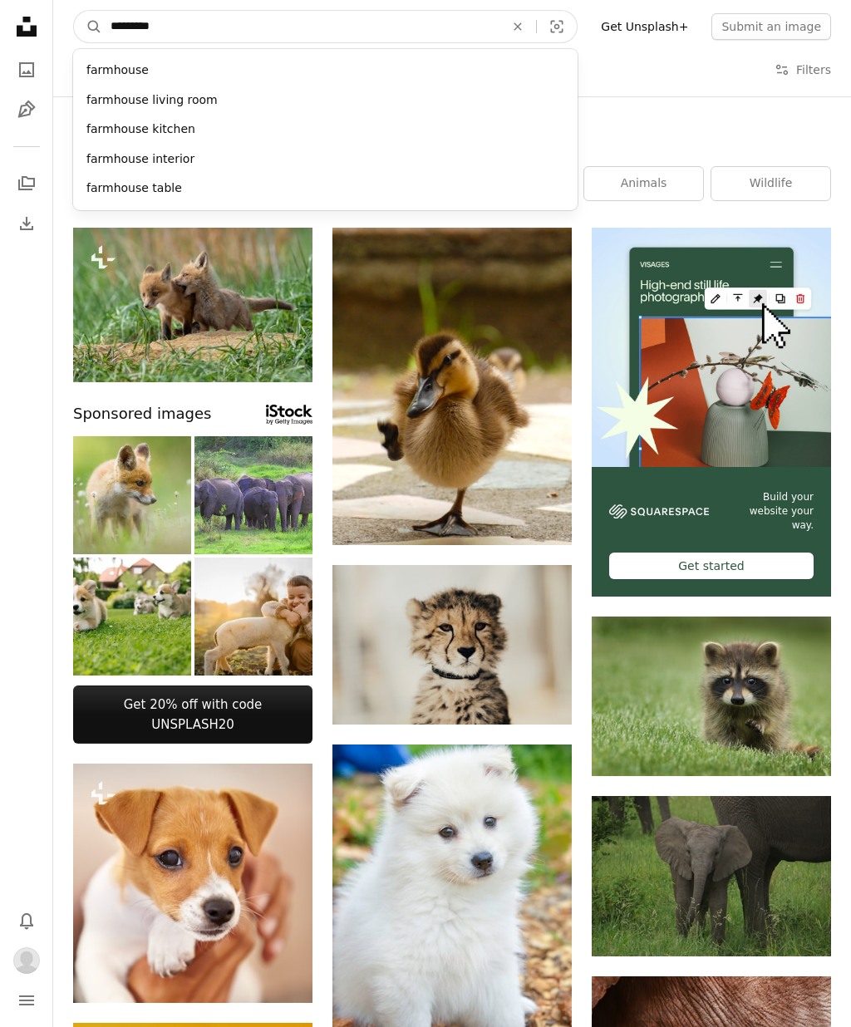
type input "*********"
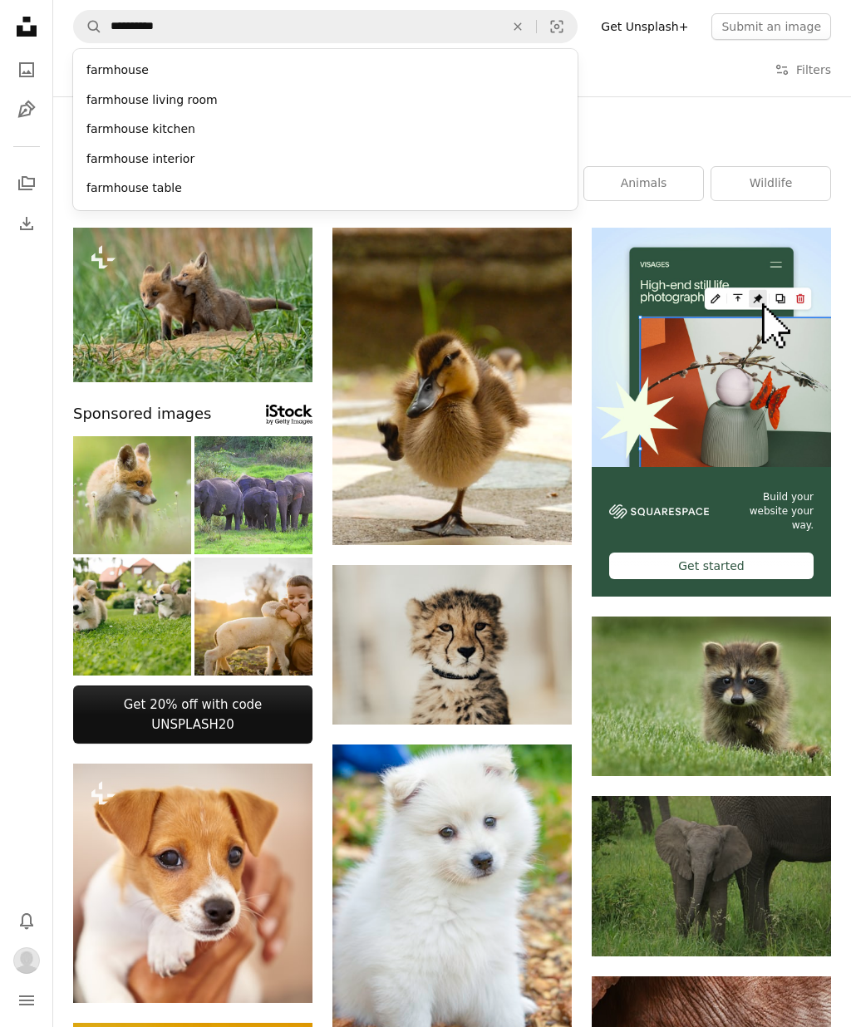
click at [110, 61] on div "farmhouse" at bounding box center [325, 71] width 504 height 30
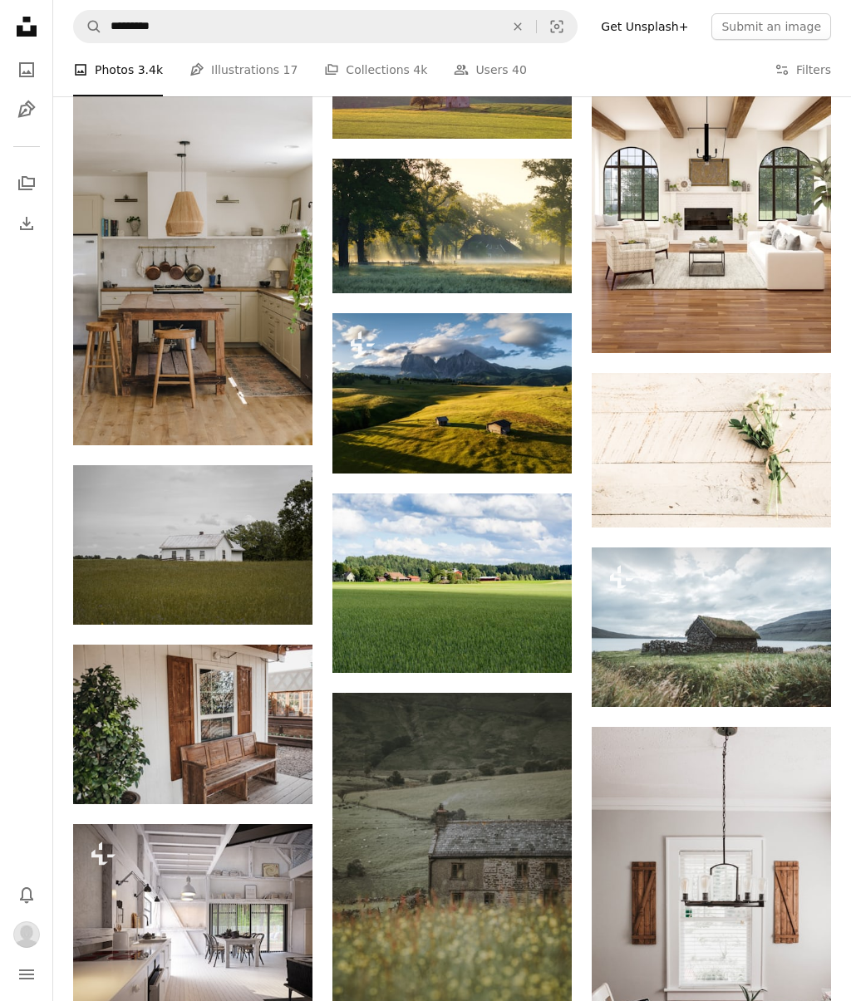
scroll to position [759, 0]
